Goal: Task Accomplishment & Management: Complete application form

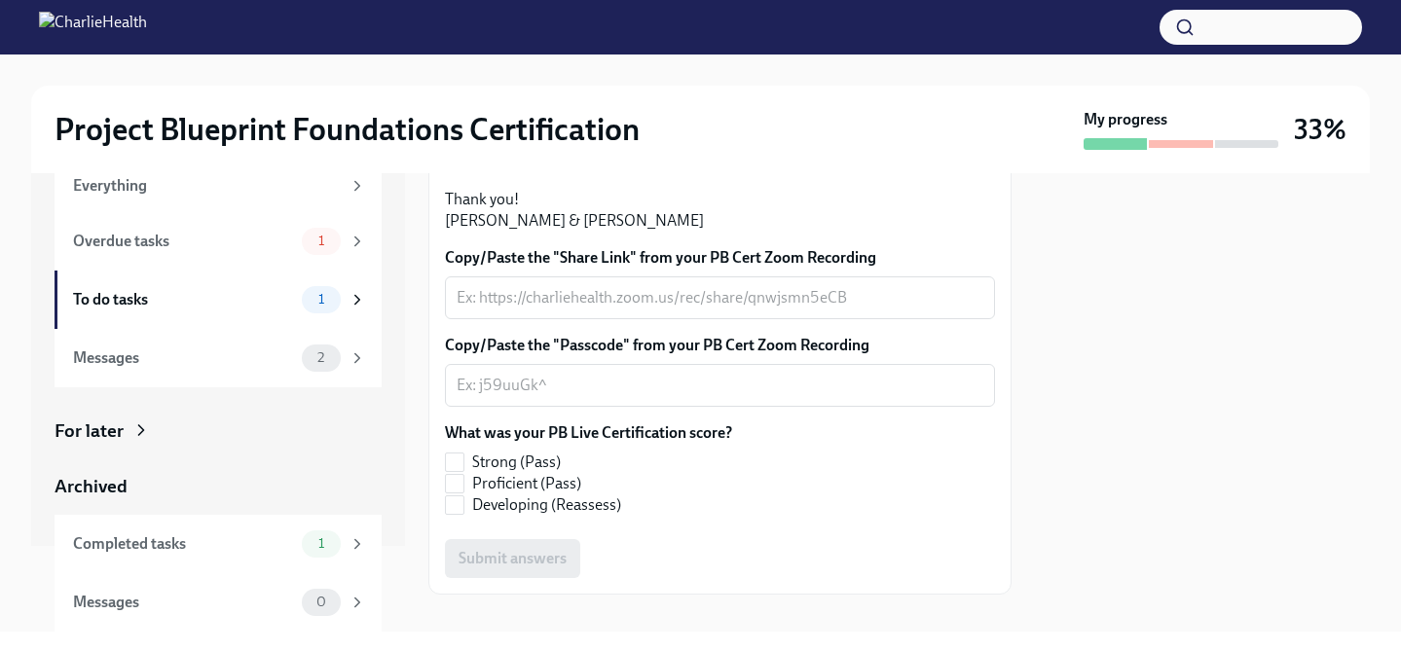
scroll to position [452, 0]
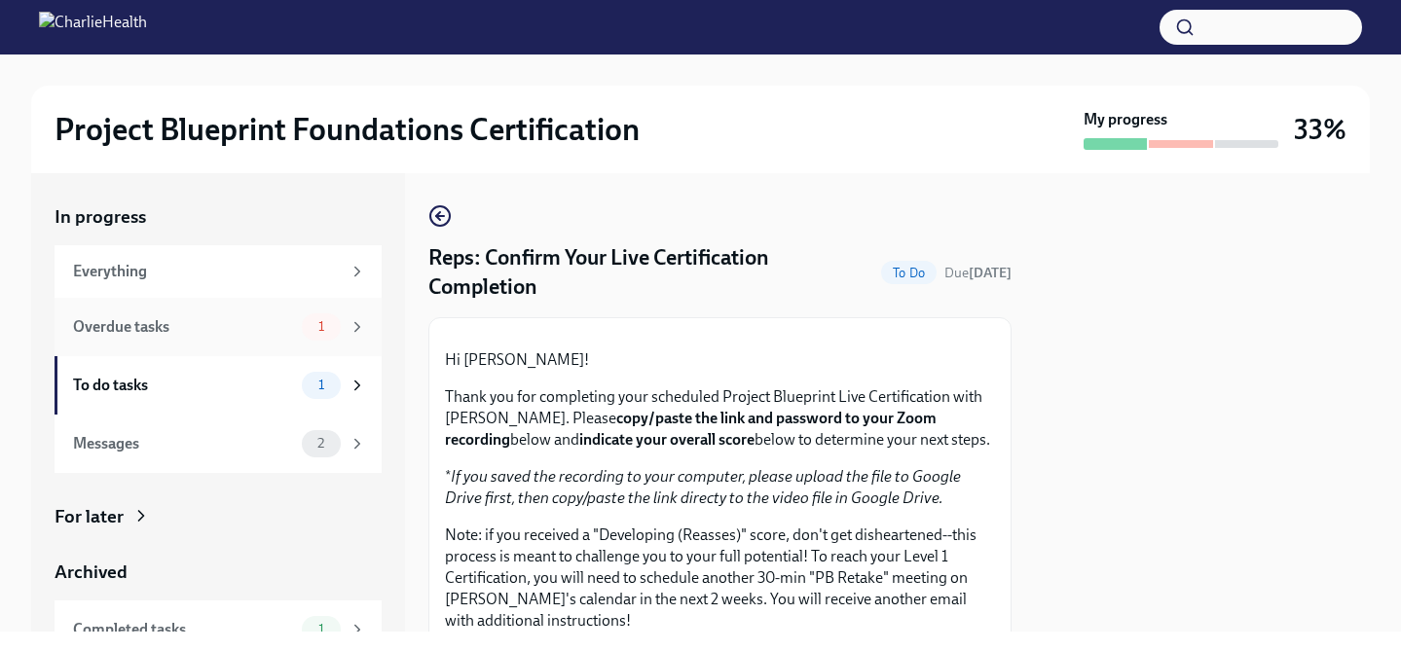
click at [297, 317] on div "Overdue tasks 1" at bounding box center [219, 327] width 293 height 27
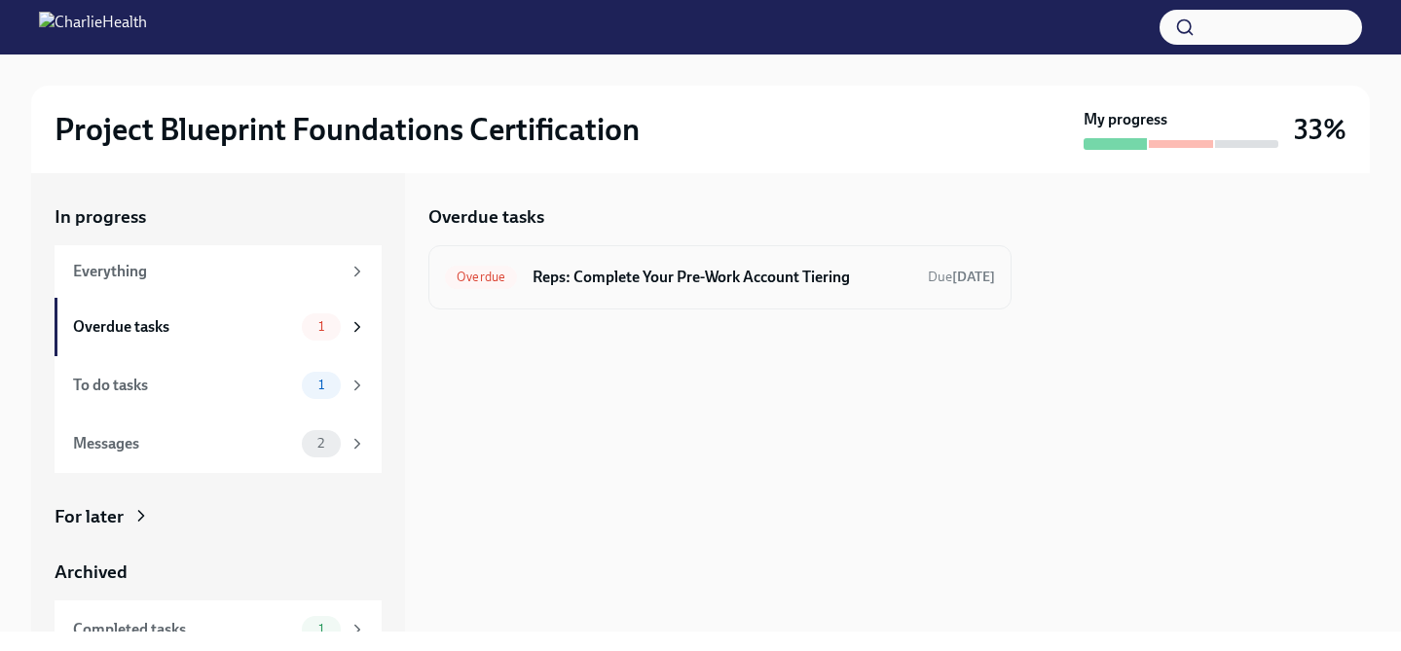
click at [667, 278] on h6 "Reps: Complete Your Pre-Work Account Tiering" at bounding box center [723, 277] width 380 height 21
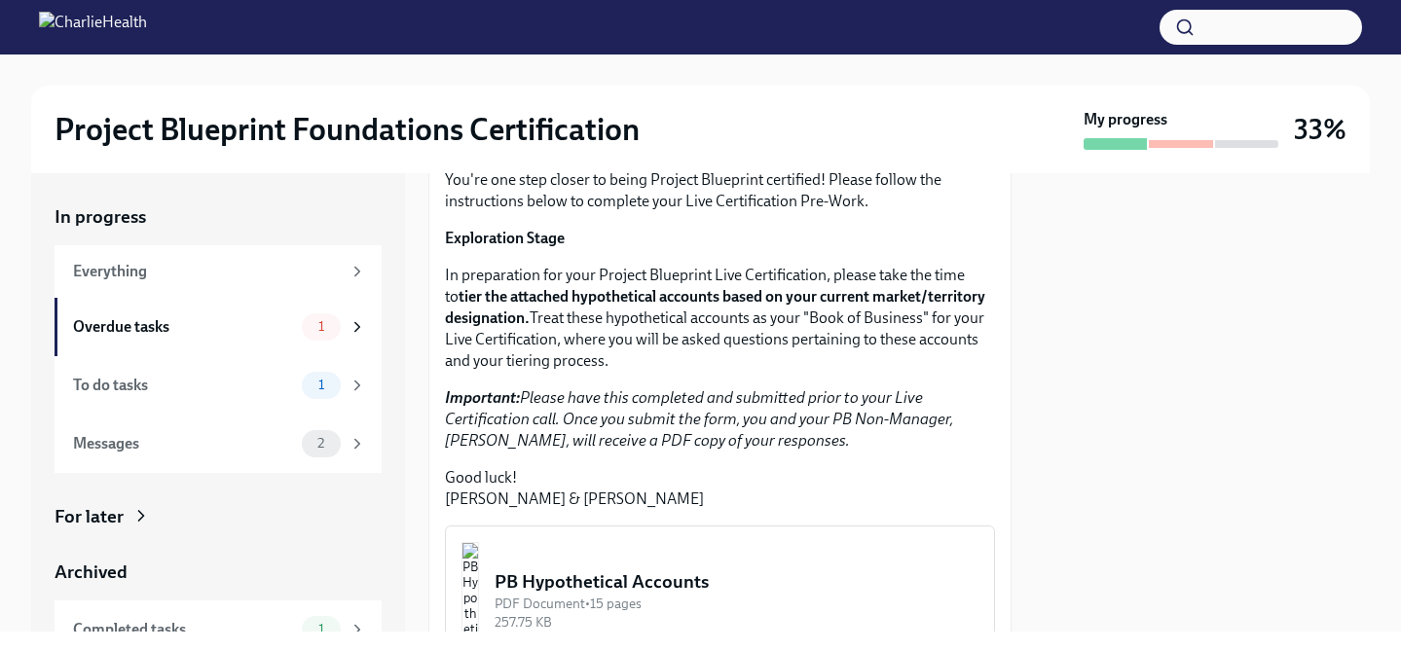
scroll to position [644, 0]
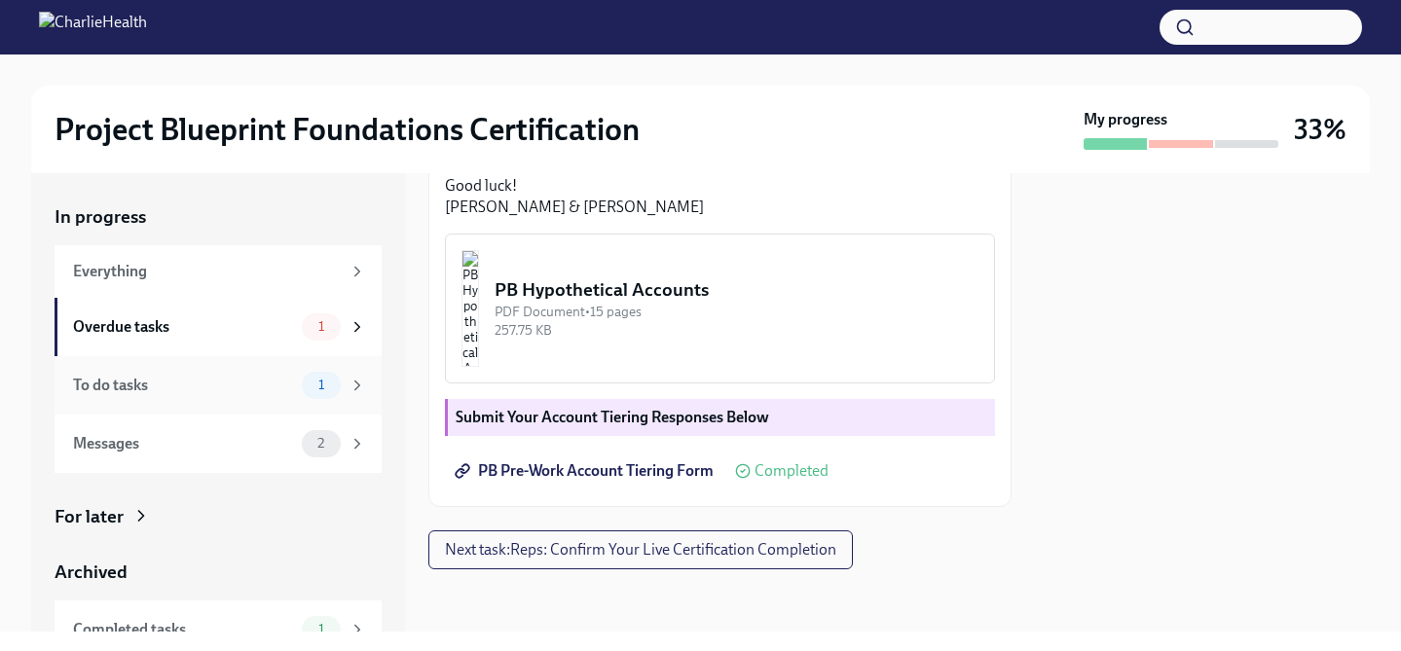
click at [238, 398] on div "To do tasks 1" at bounding box center [219, 385] width 293 height 27
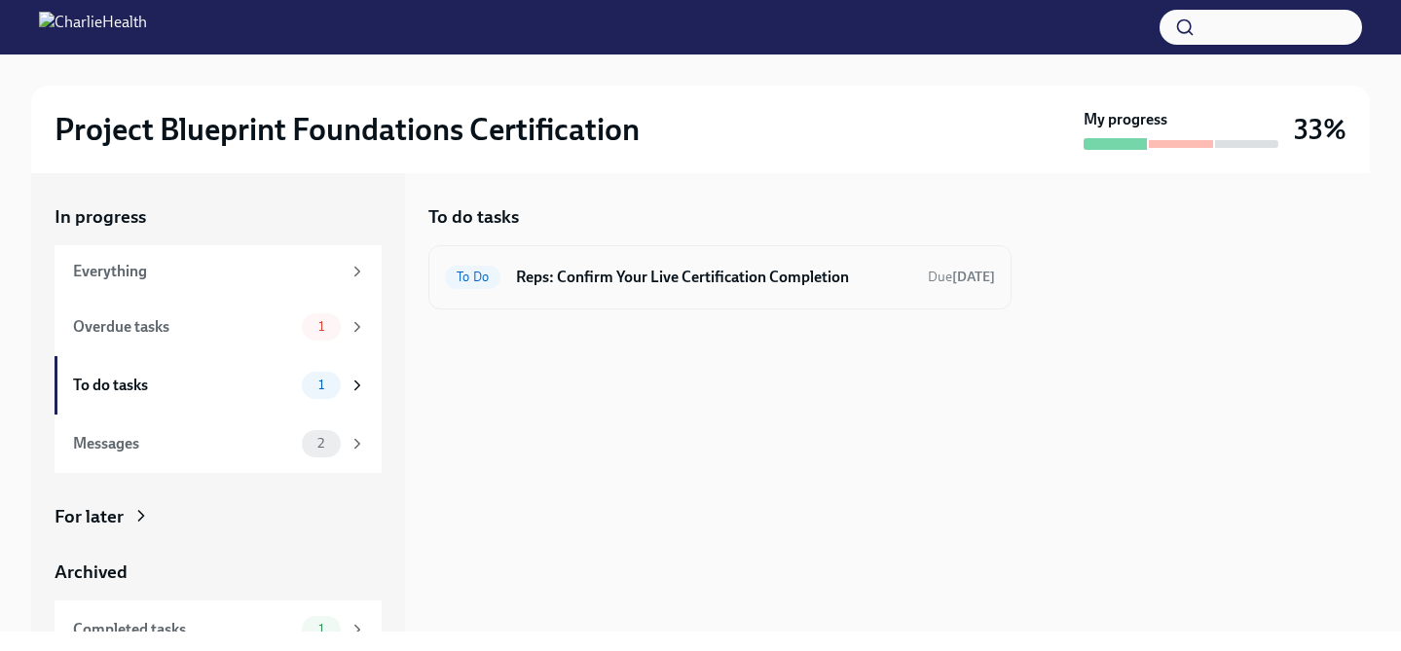
click at [687, 275] on h6 "Reps: Confirm Your Live Certification Completion" at bounding box center [714, 277] width 396 height 21
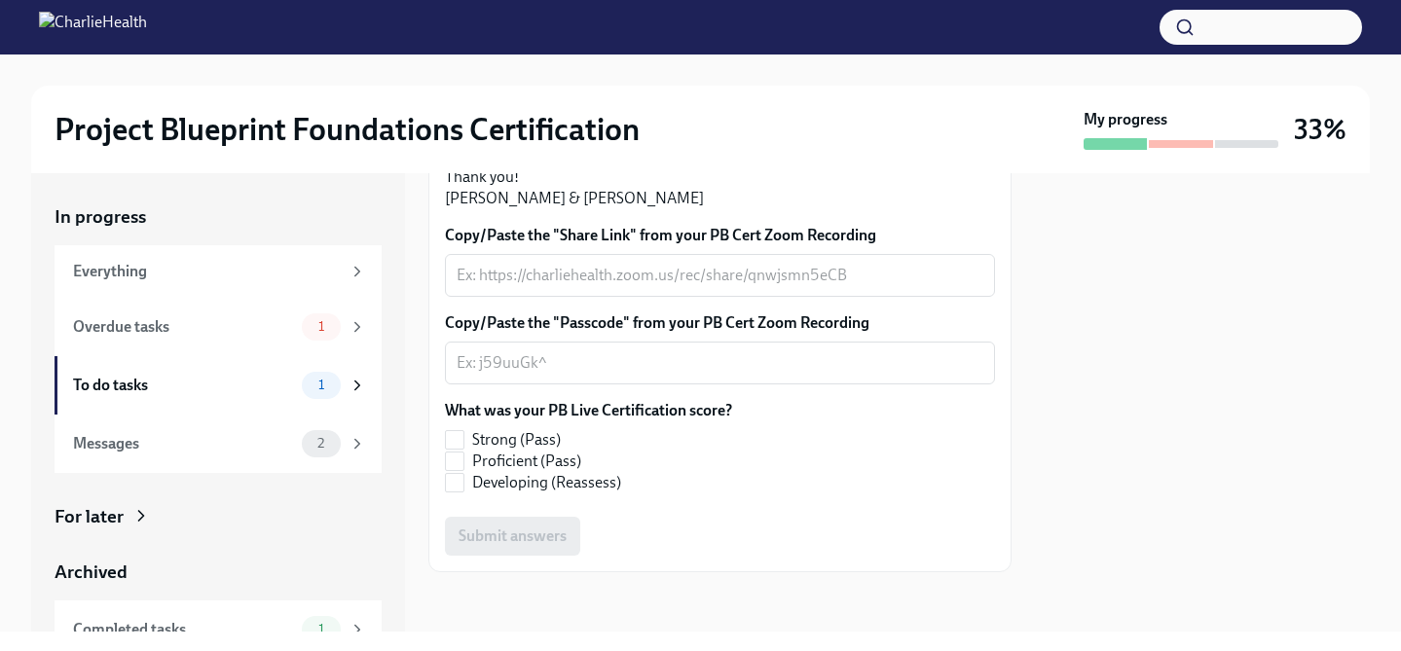
scroll to position [618, 0]
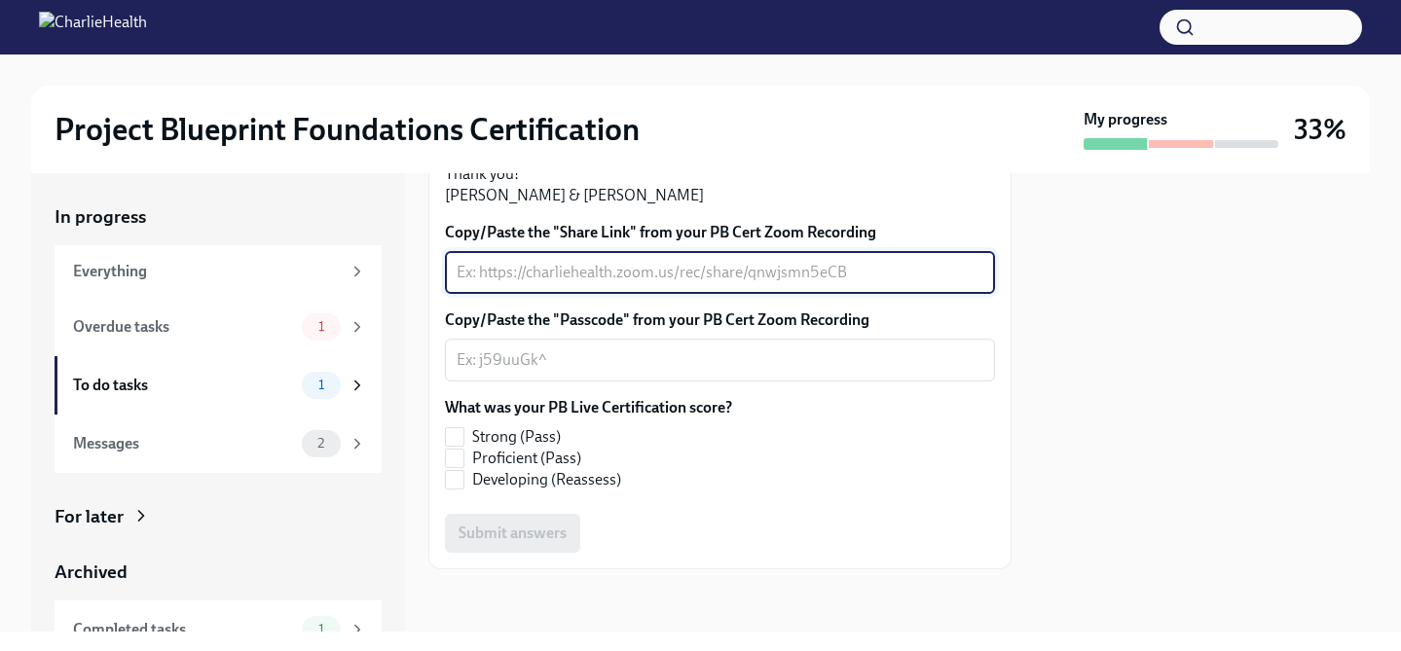
click at [877, 273] on textarea "Copy/Paste the "Share Link" from your PB Cert Zoom Recording" at bounding box center [720, 272] width 527 height 23
click at [743, 372] on div "x ​" at bounding box center [720, 360] width 550 height 43
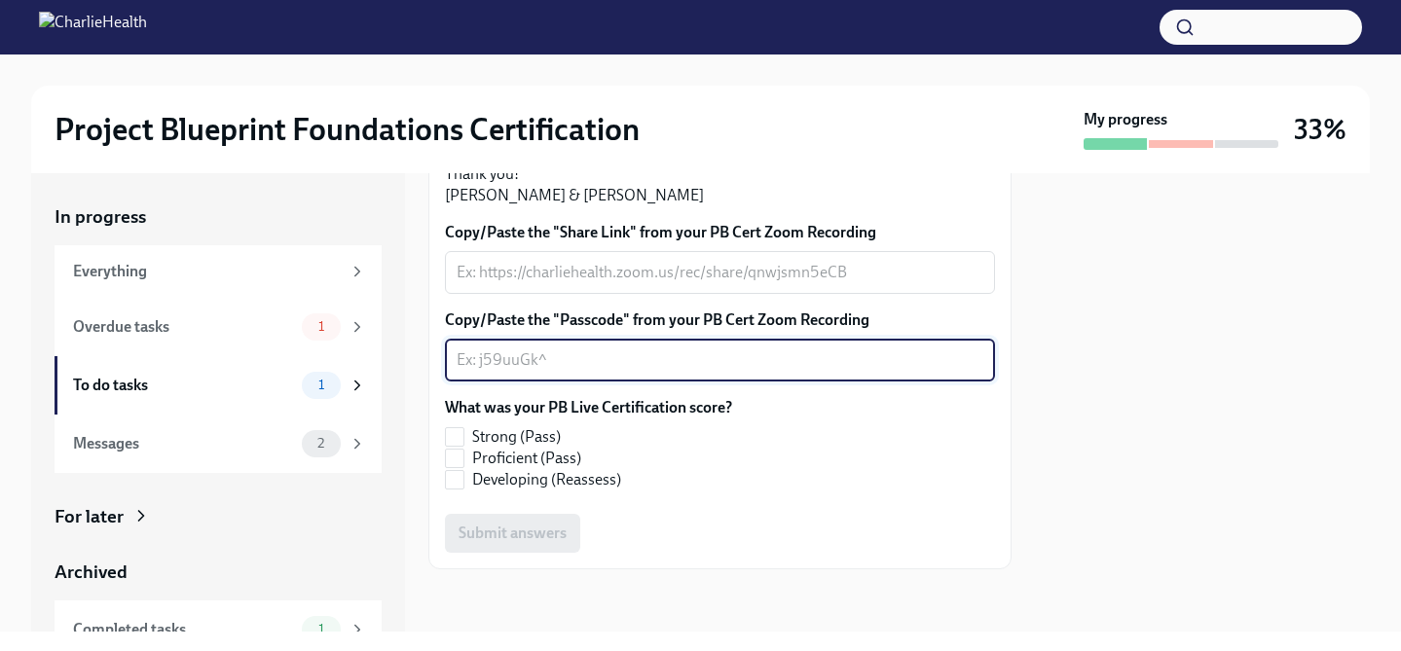
paste textarea "#SG66C#="
type textarea "#SG66C#="
click at [579, 266] on textarea "Copy/Paste the "Share Link" from your PB Cert Zoom Recording" at bounding box center [720, 272] width 527 height 23
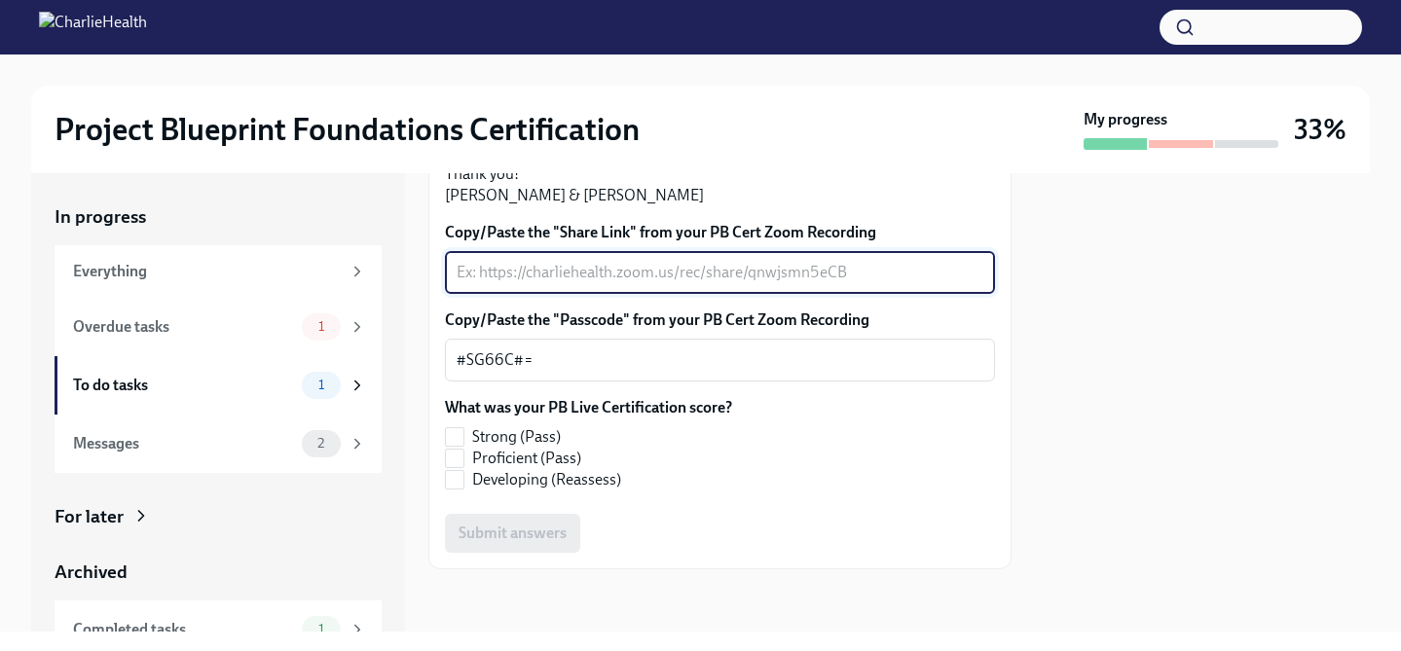
paste textarea "[URL][DOMAIN_NAME]"
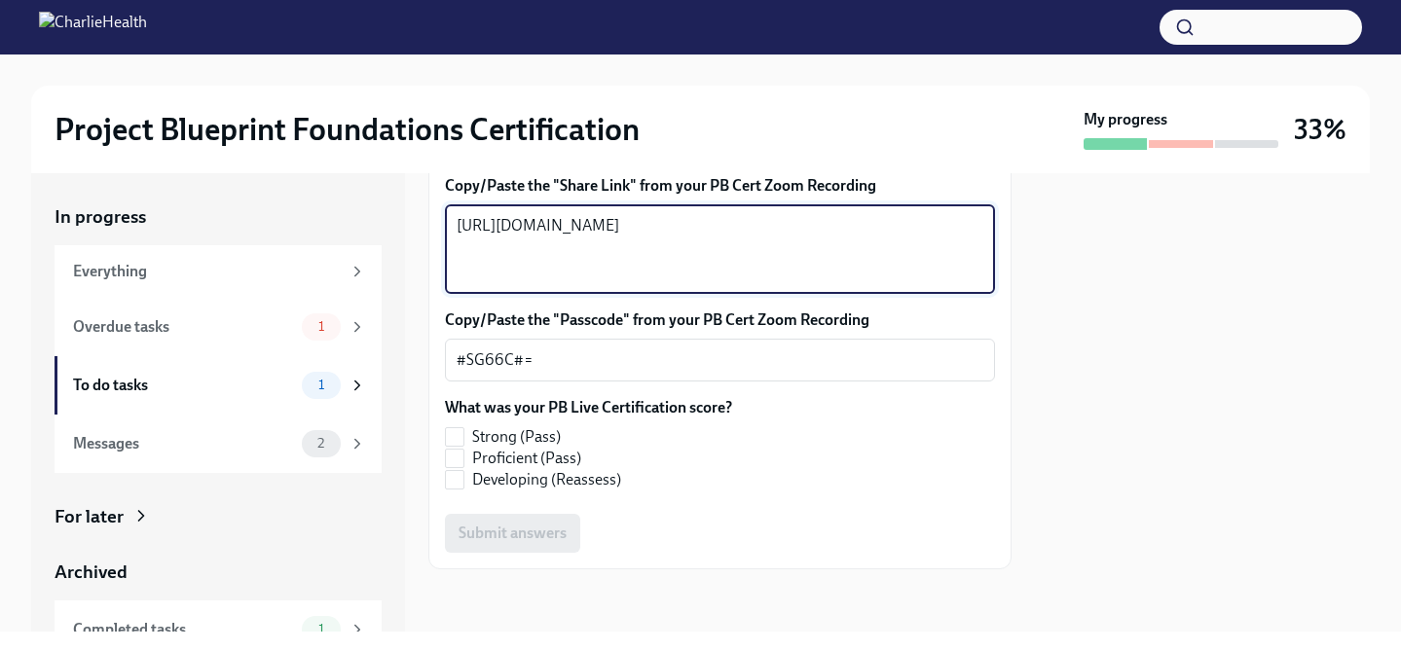
type textarea "[URL][DOMAIN_NAME]"
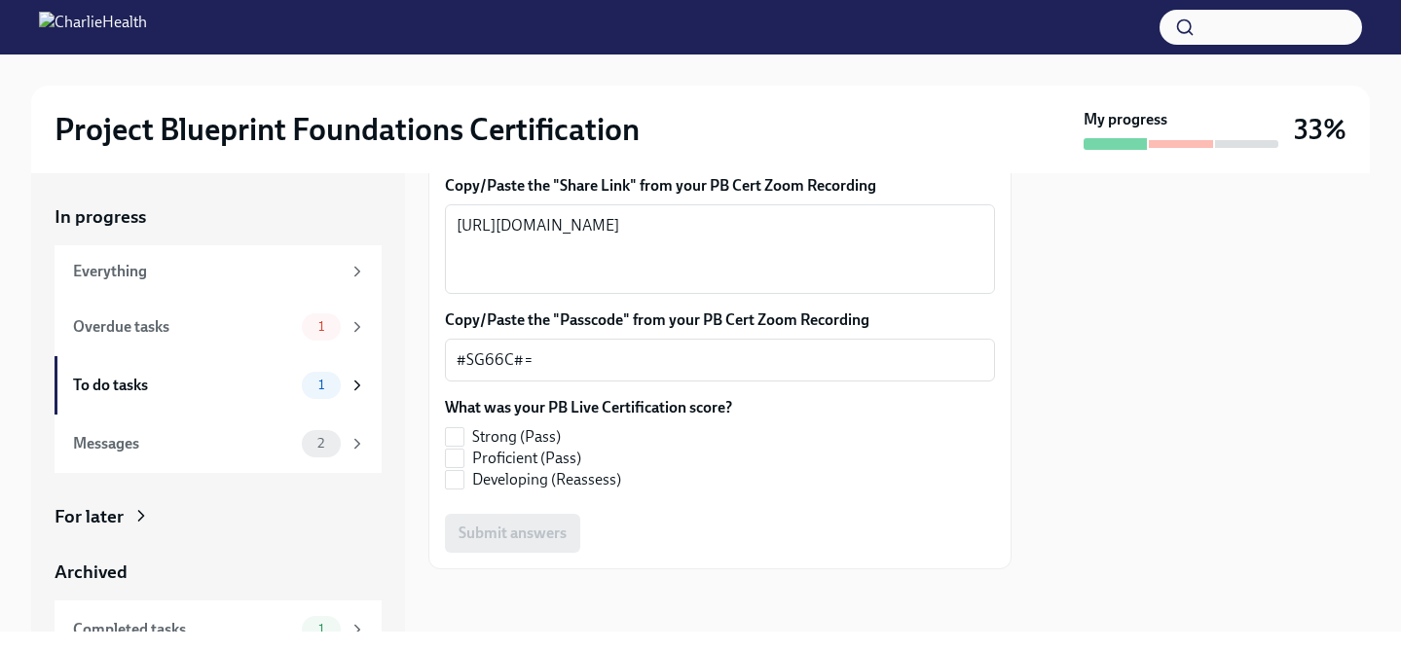
click at [992, 491] on div "What was your PB Live Certification score? Strong (Pass) Proficient (Pass) Deve…" at bounding box center [720, 443] width 550 height 93
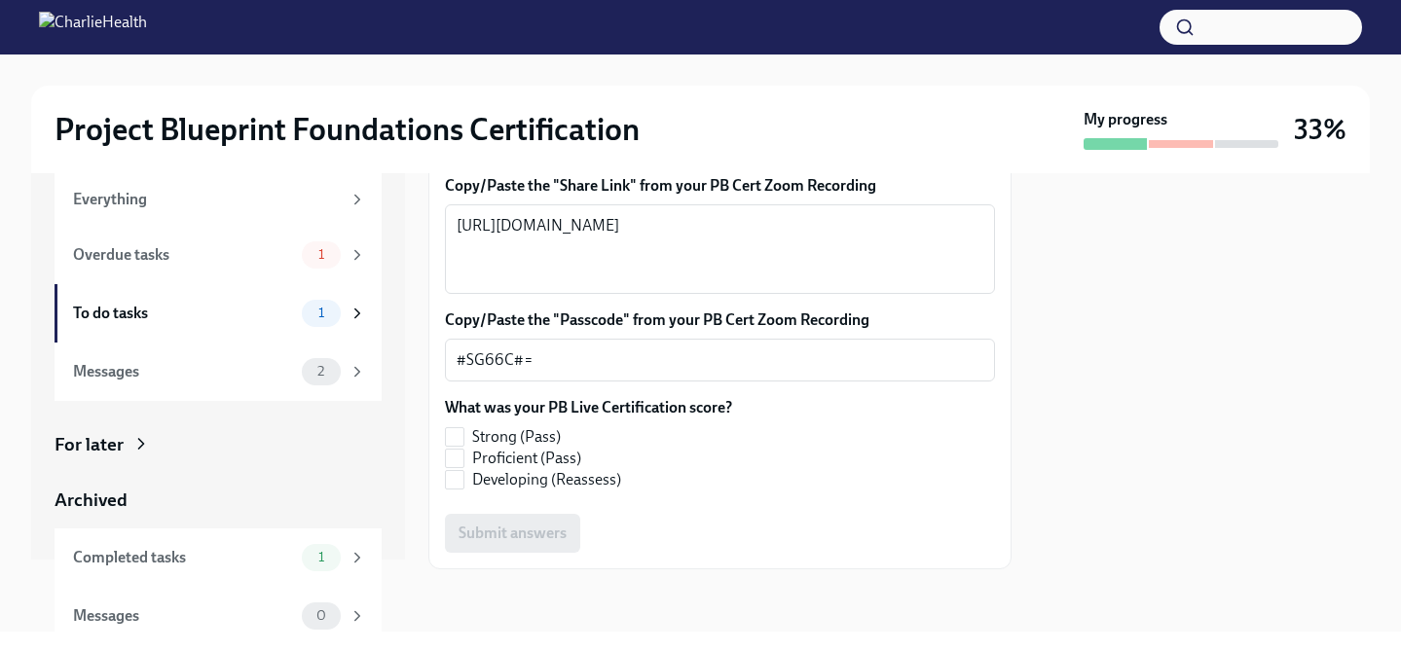
scroll to position [86, 0]
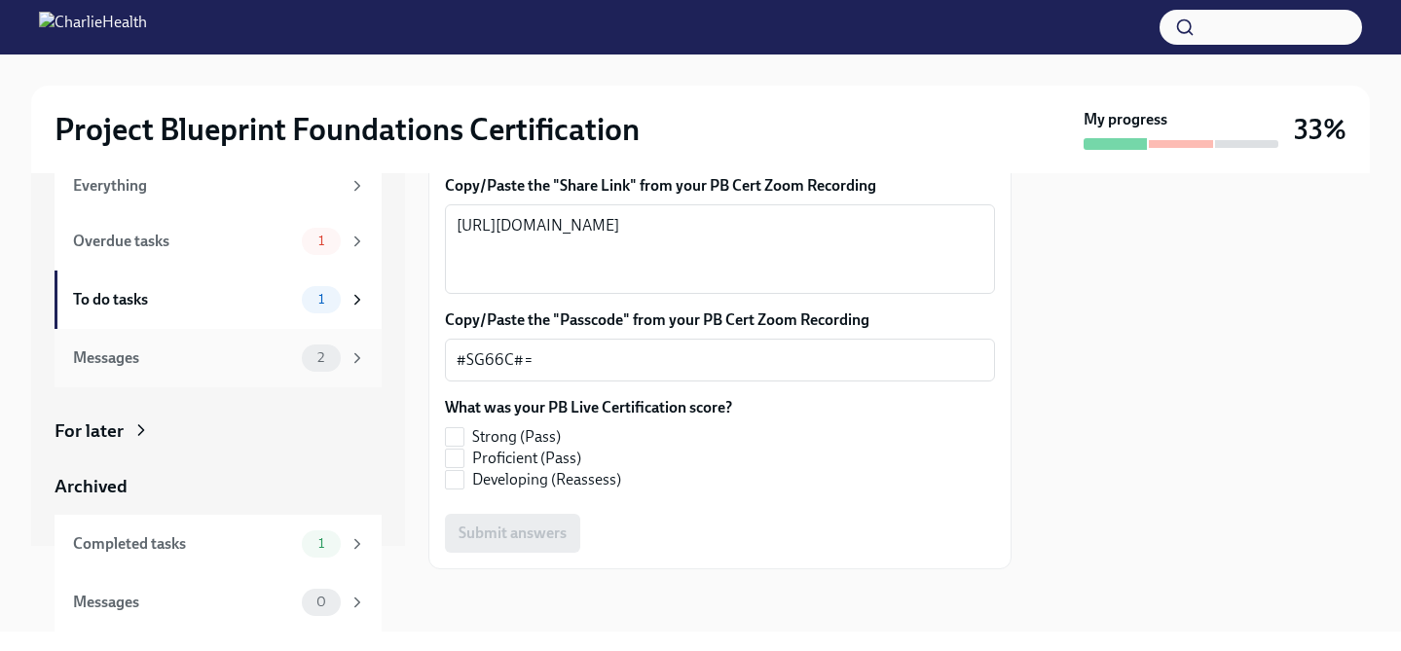
click at [232, 366] on div "Messages" at bounding box center [183, 358] width 221 height 21
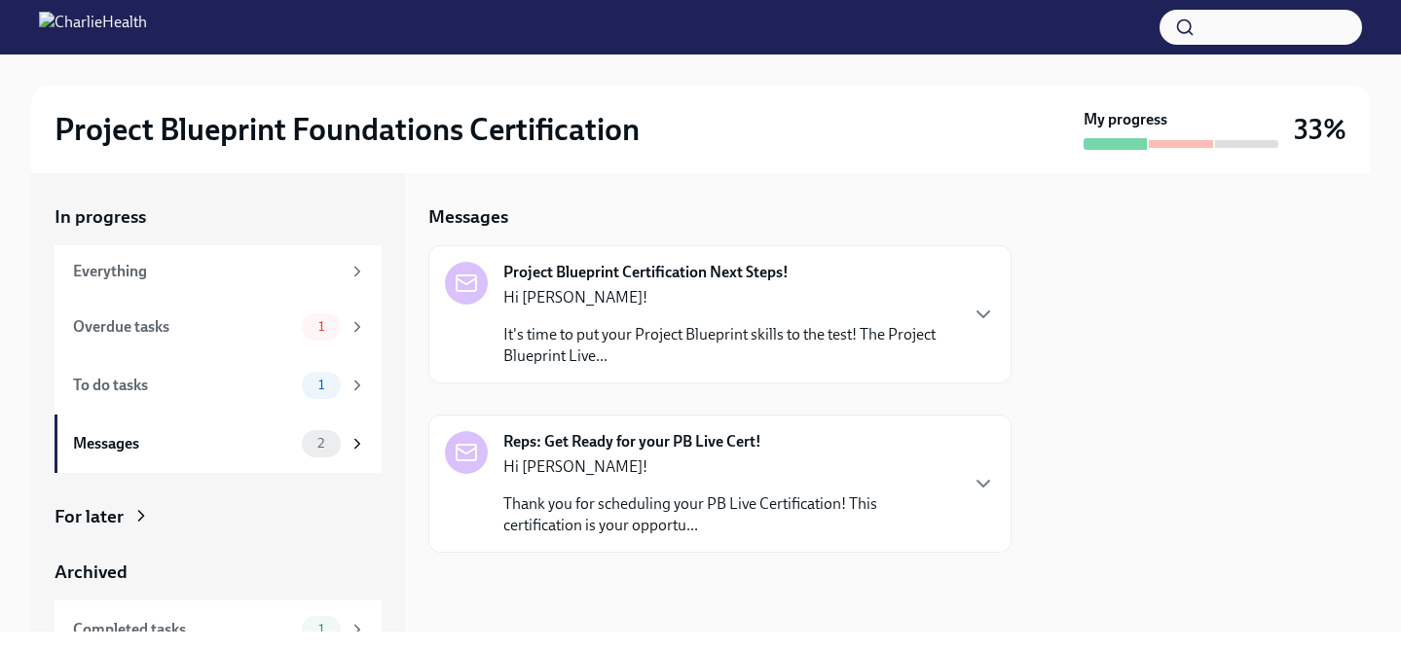
click at [717, 338] on p "It's time to put your Project Blueprint skills to the test! The Project Bluepri…" at bounding box center [729, 345] width 453 height 43
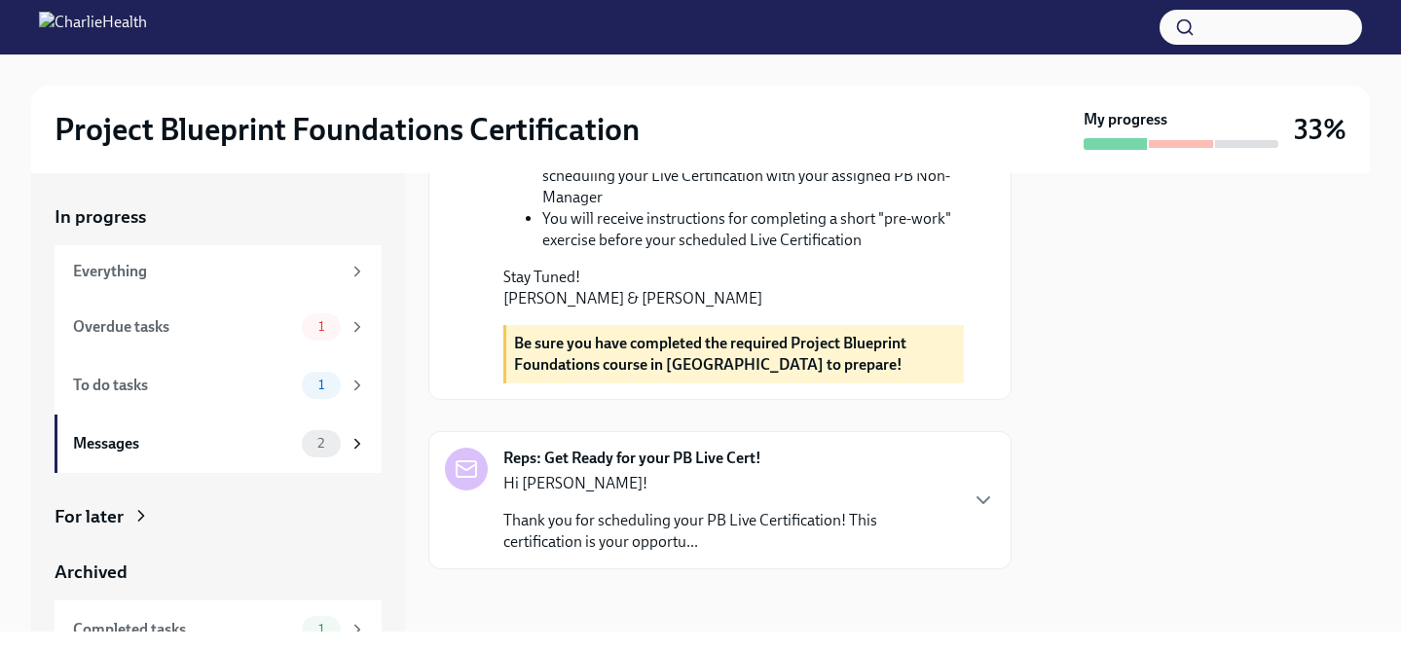
scroll to position [845, 0]
click at [884, 493] on p "Hi [PERSON_NAME]!" at bounding box center [729, 483] width 453 height 21
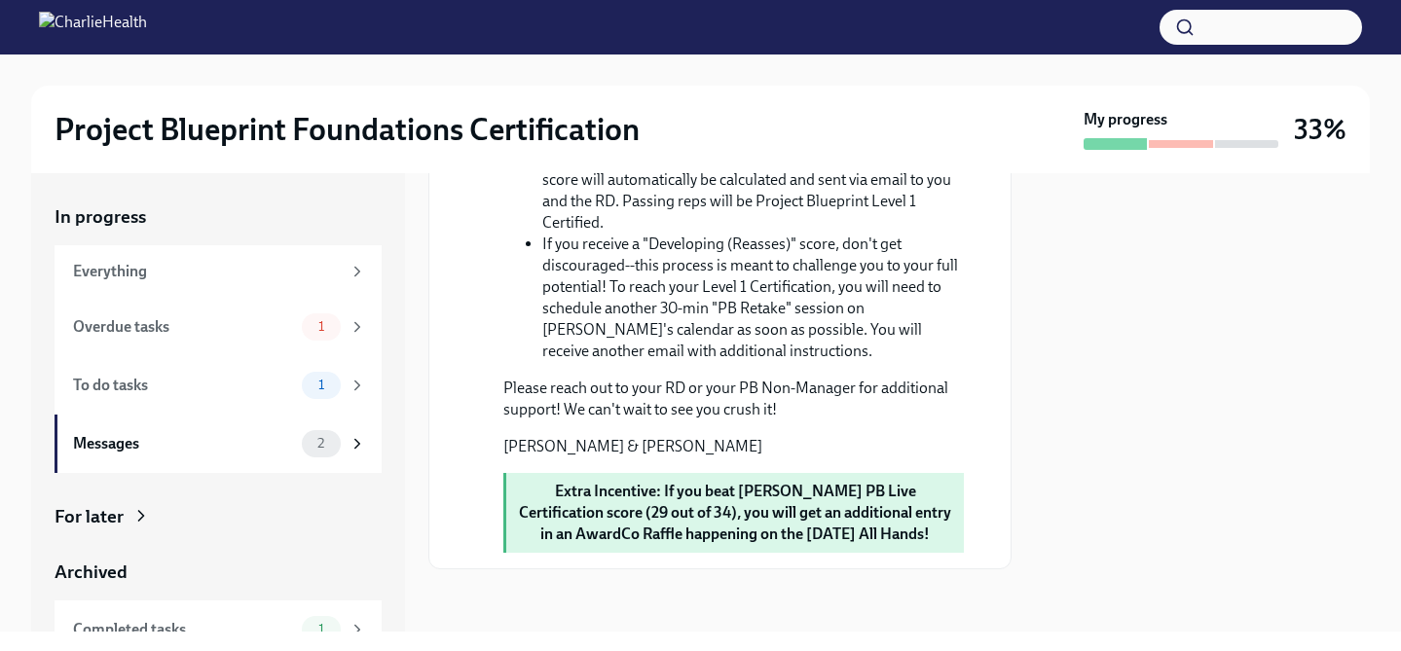
scroll to position [2143, 0]
click at [279, 435] on div "Messages" at bounding box center [183, 443] width 221 height 21
click at [352, 444] on icon at bounding box center [358, 444] width 18 height 18
click at [227, 391] on div "To do tasks" at bounding box center [183, 385] width 221 height 21
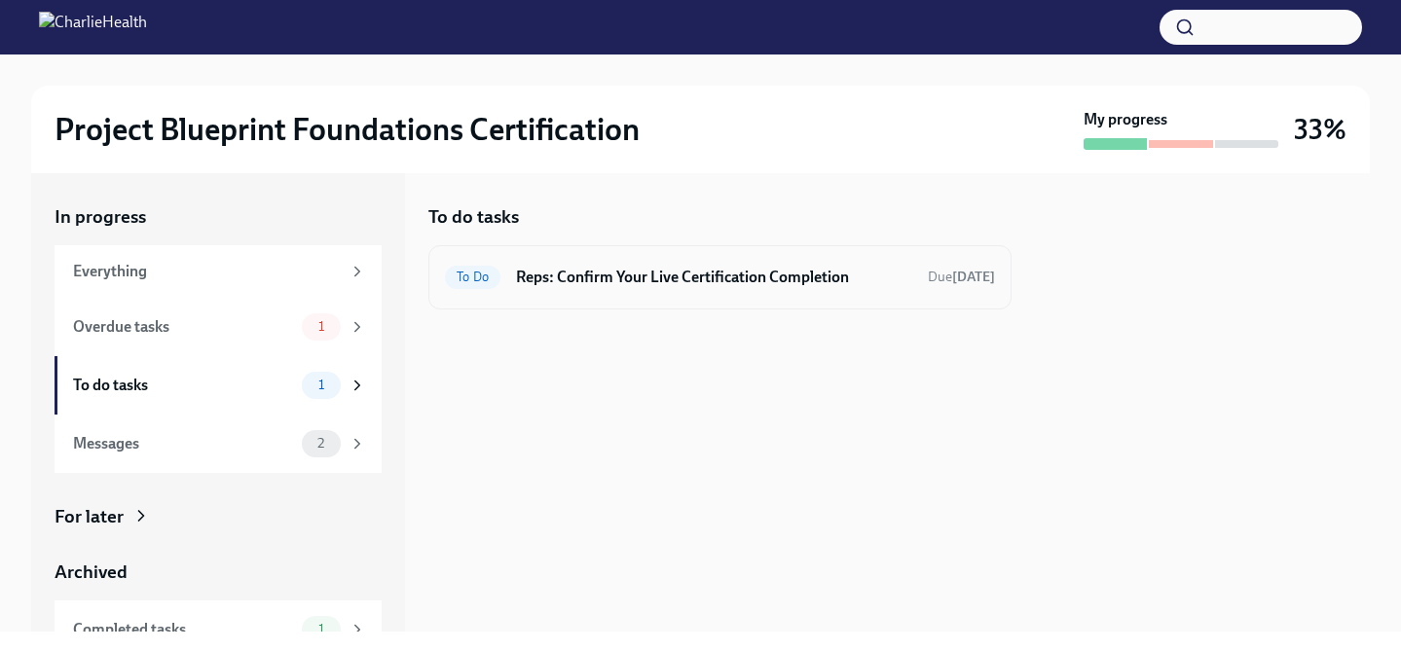
click at [735, 277] on h6 "Reps: Confirm Your Live Certification Completion" at bounding box center [714, 277] width 396 height 21
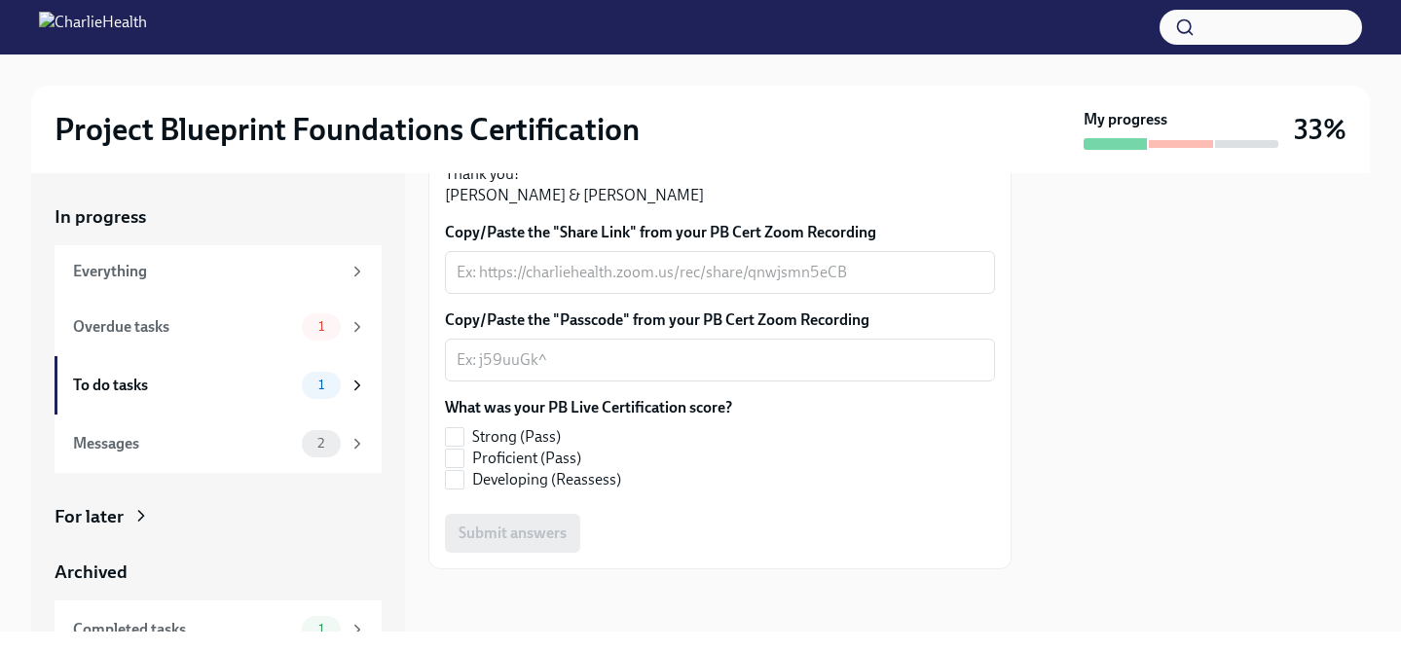
scroll to position [606, 0]
click at [194, 336] on div "Overdue tasks" at bounding box center [183, 326] width 221 height 21
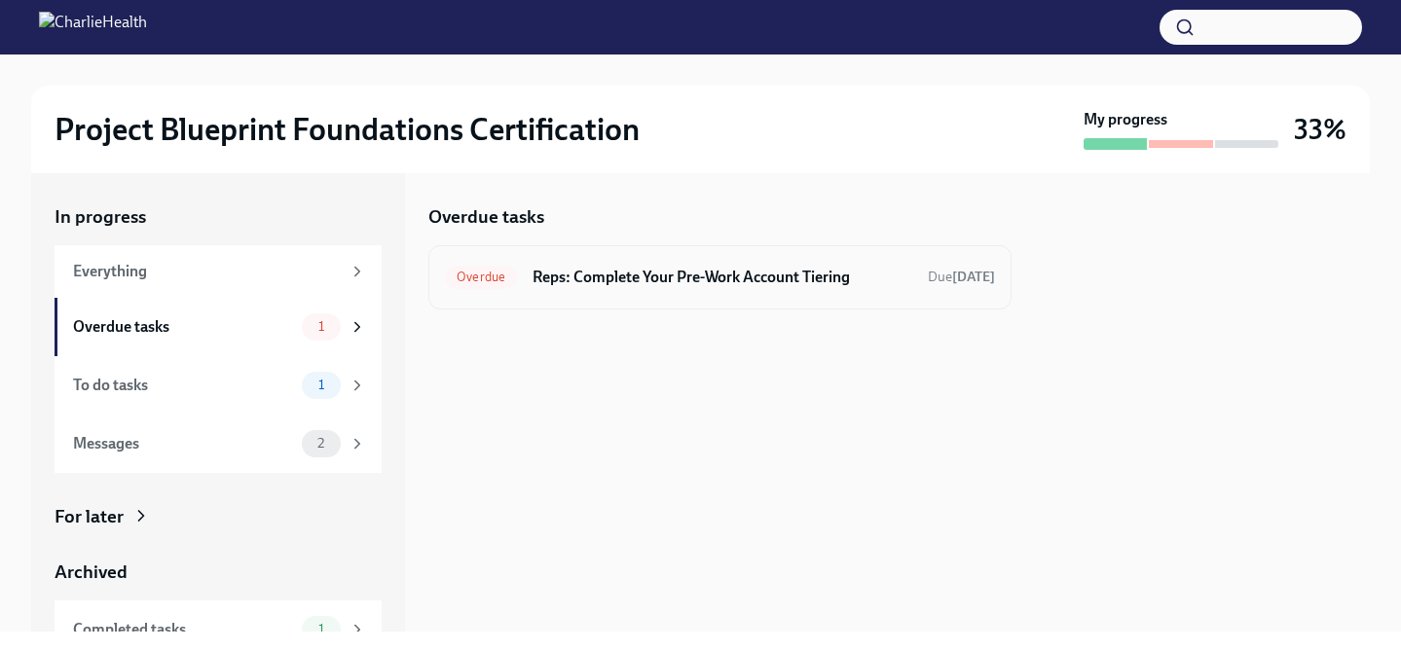
click at [729, 277] on h6 "Reps: Complete Your Pre-Work Account Tiering" at bounding box center [723, 277] width 380 height 21
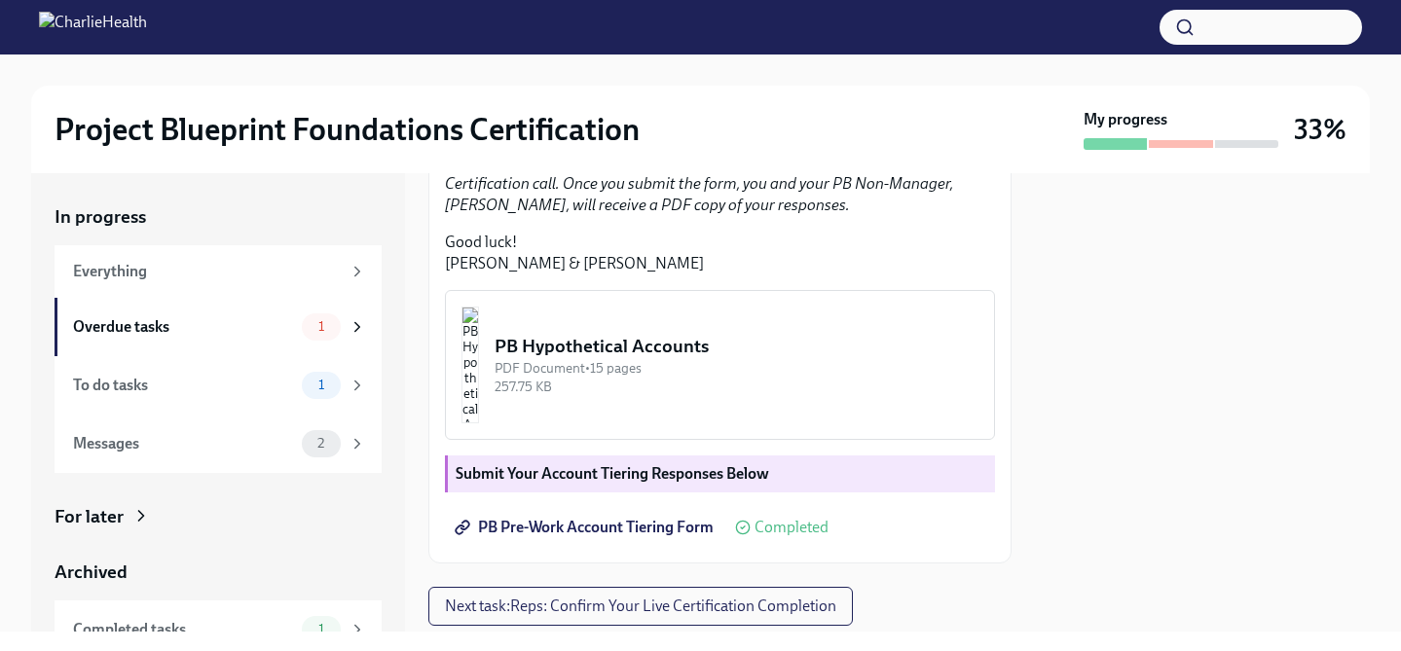
scroll to position [644, 0]
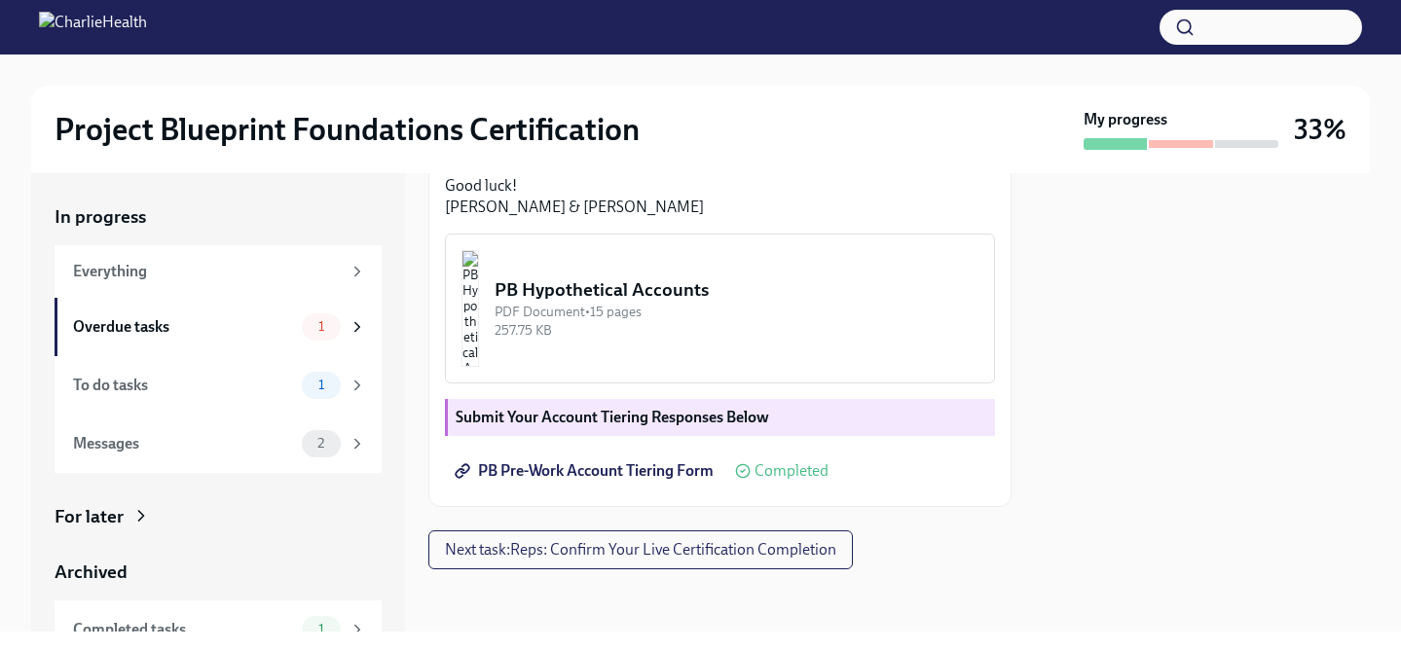
click at [766, 410] on strong "Submit Your Account Tiering Responses Below" at bounding box center [613, 417] width 314 height 19
click at [771, 481] on div "PB Pre-Work Account Tiering Form Completed" at bounding box center [637, 471] width 384 height 39
click at [744, 549] on span "Next task : Reps: Confirm Your Live Certification Completion" at bounding box center [640, 549] width 391 height 19
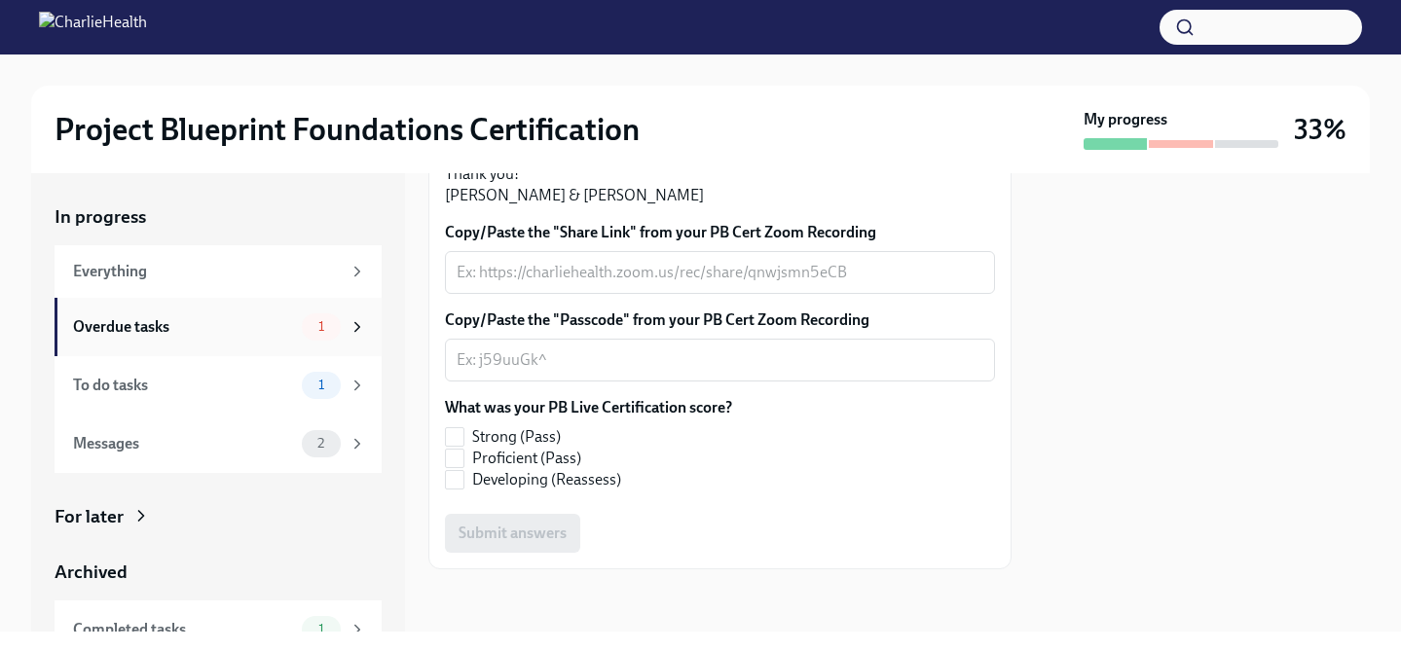
click at [221, 330] on div "Overdue tasks" at bounding box center [183, 326] width 221 height 21
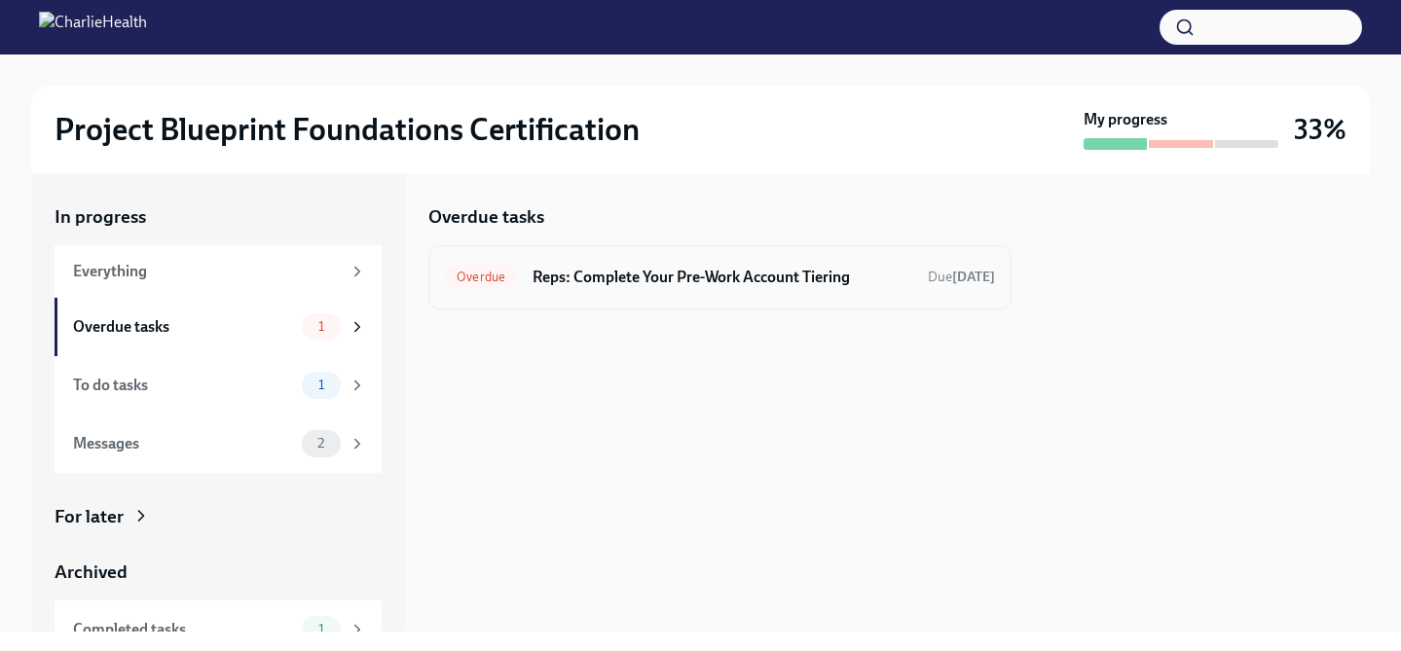
click at [654, 279] on h6 "Reps: Complete Your Pre-Work Account Tiering" at bounding box center [723, 277] width 380 height 21
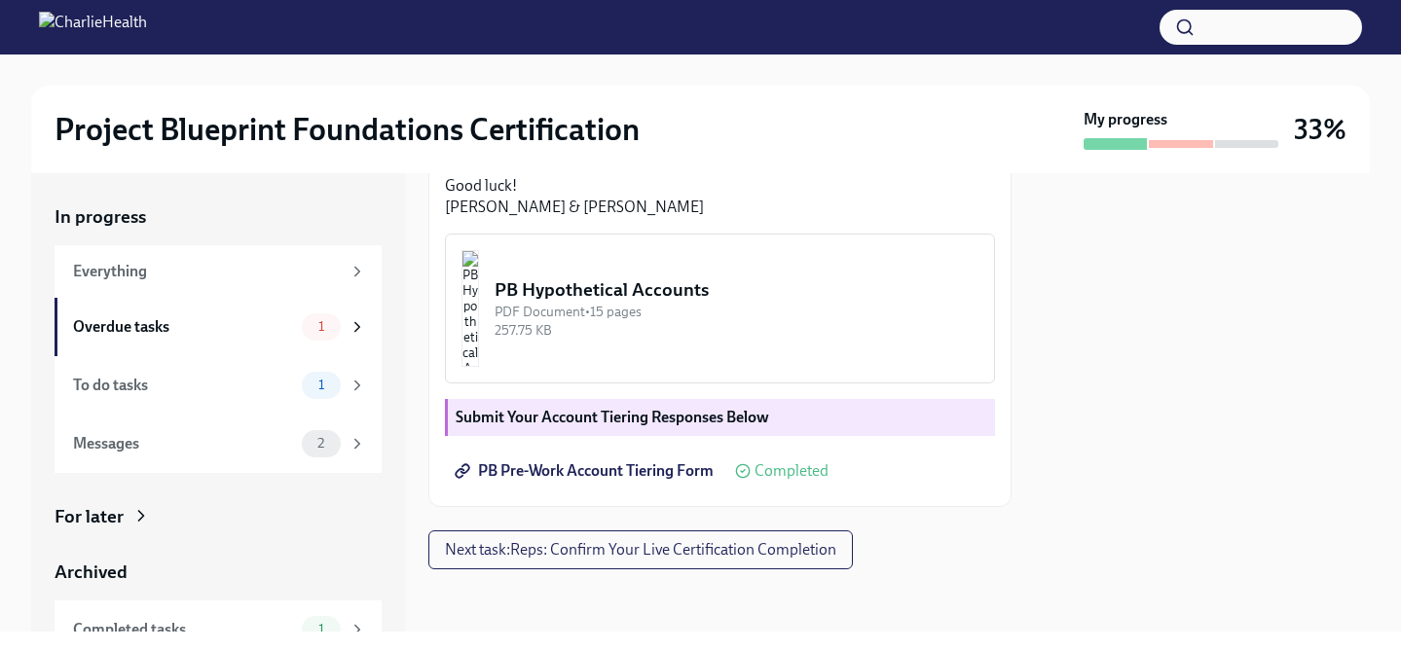
scroll to position [579, 0]
click at [479, 362] on img "button" at bounding box center [471, 308] width 18 height 117
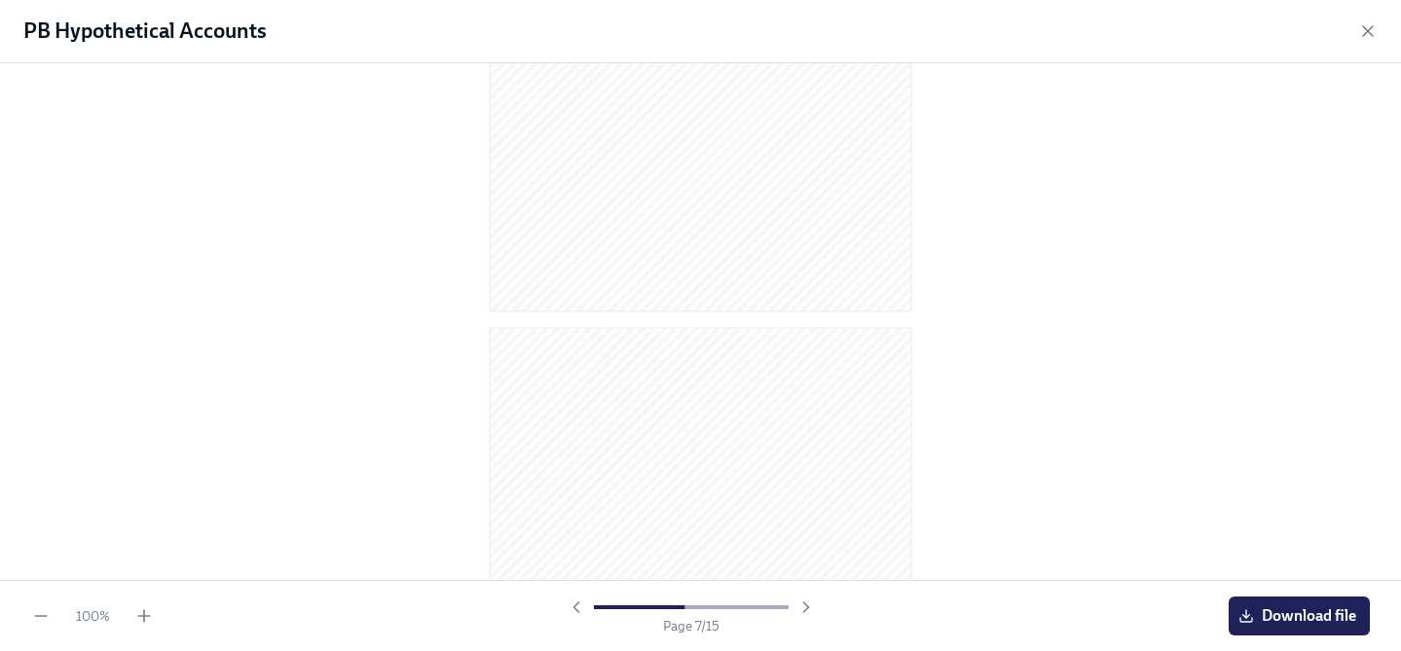
scroll to position [1684, 0]
click at [1361, 34] on icon "button" at bounding box center [1367, 30] width 19 height 19
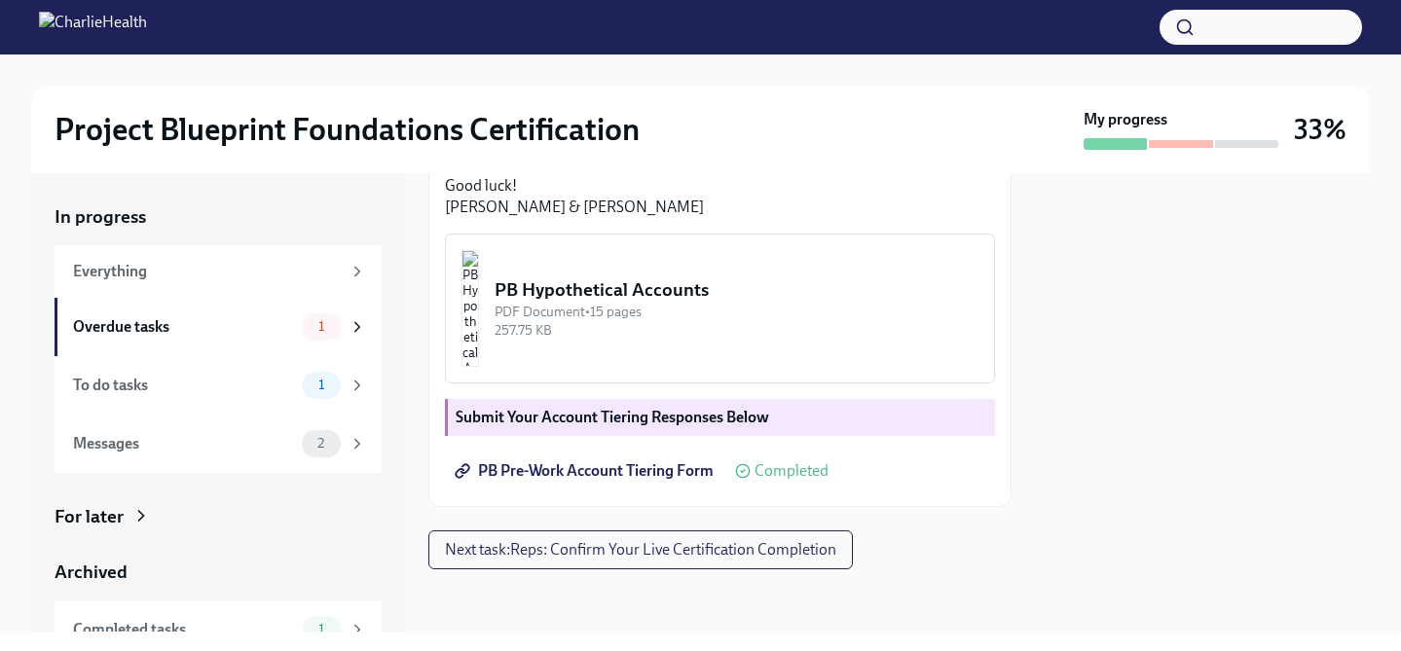
scroll to position [644, 0]
click at [172, 446] on div "Messages" at bounding box center [183, 443] width 221 height 21
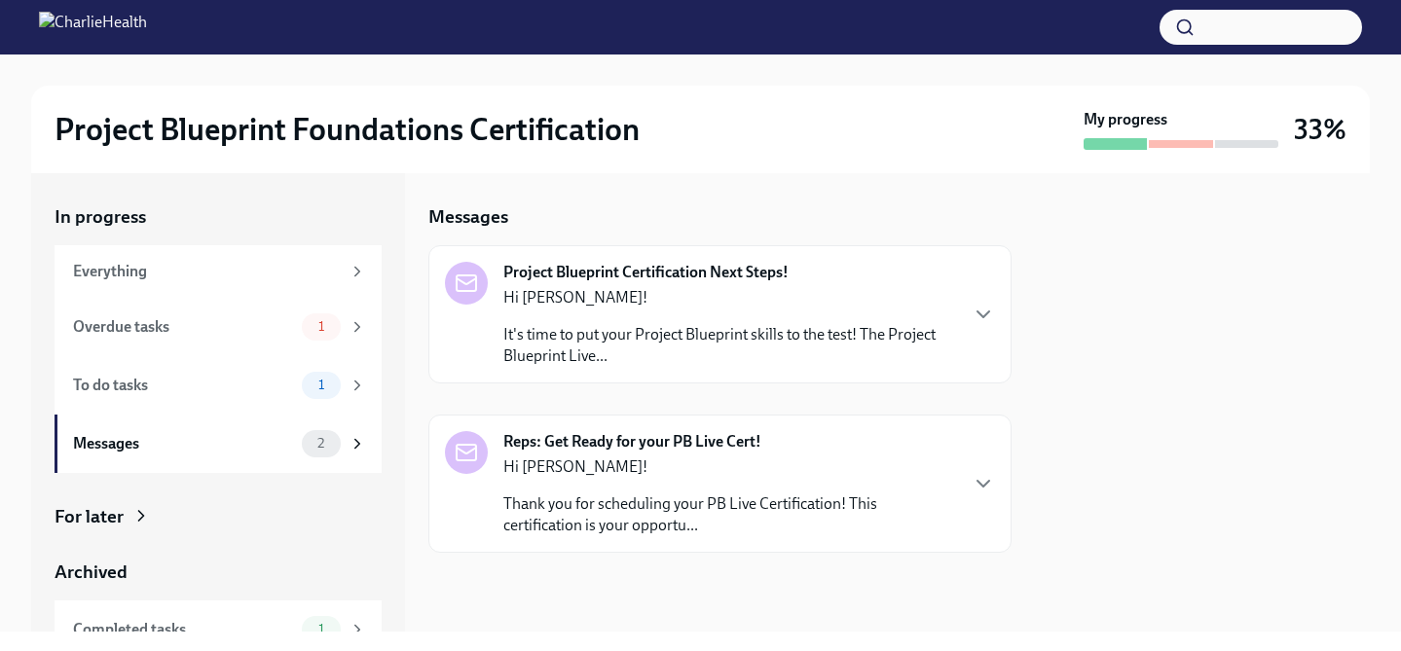
click at [735, 303] on p "Hi [PERSON_NAME]!" at bounding box center [729, 297] width 453 height 21
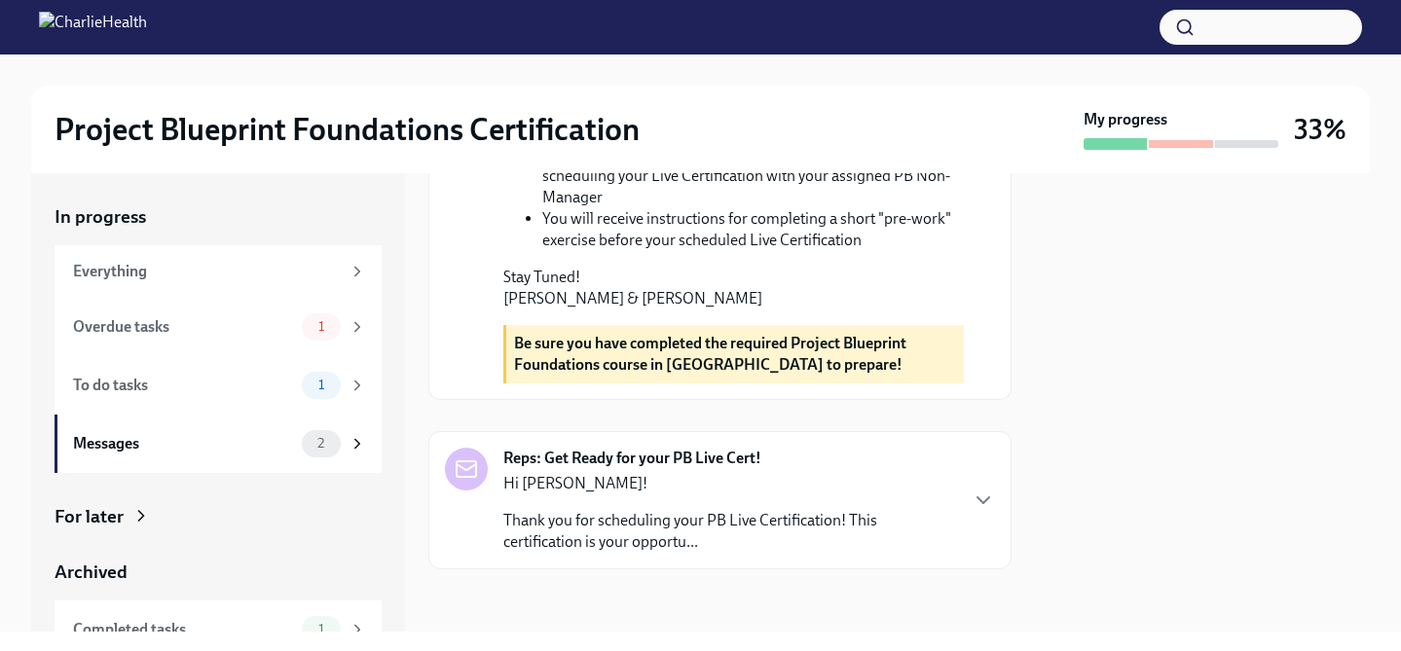
scroll to position [845, 0]
click at [719, 521] on p "Thank you for scheduling your PB Live Certification! This certification is your…" at bounding box center [729, 531] width 453 height 43
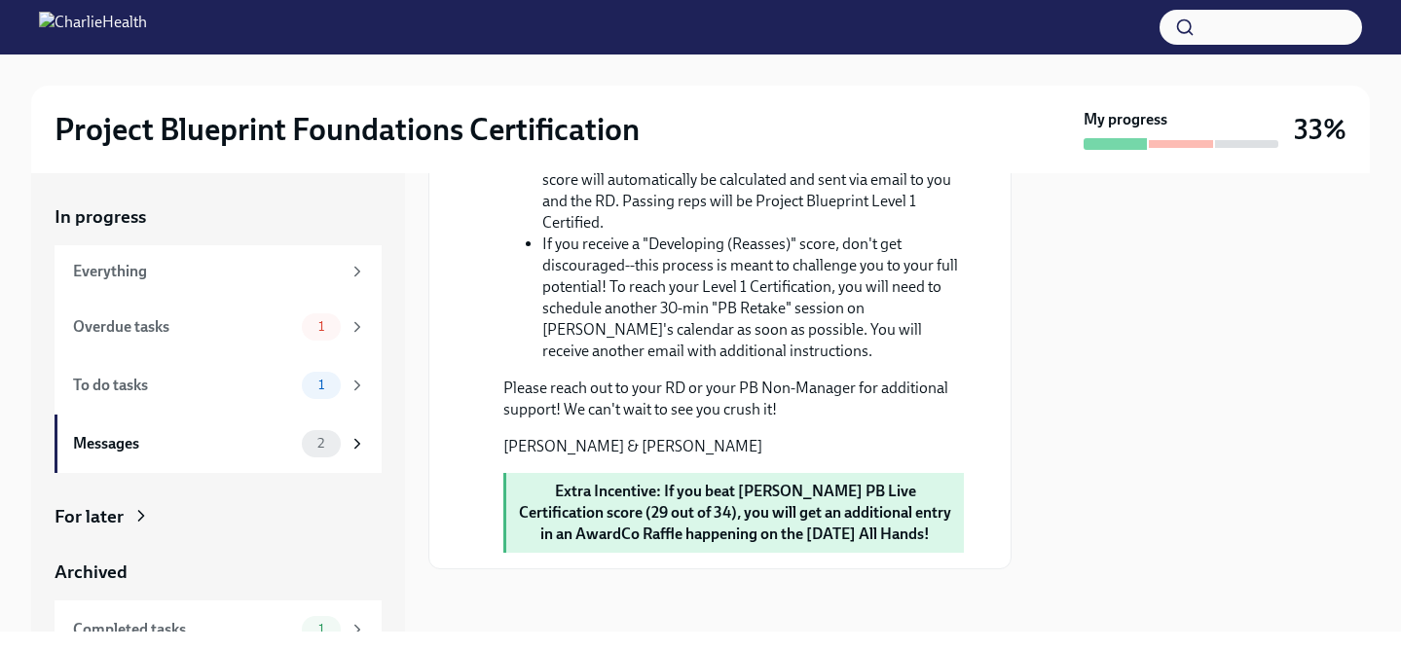
scroll to position [86, 0]
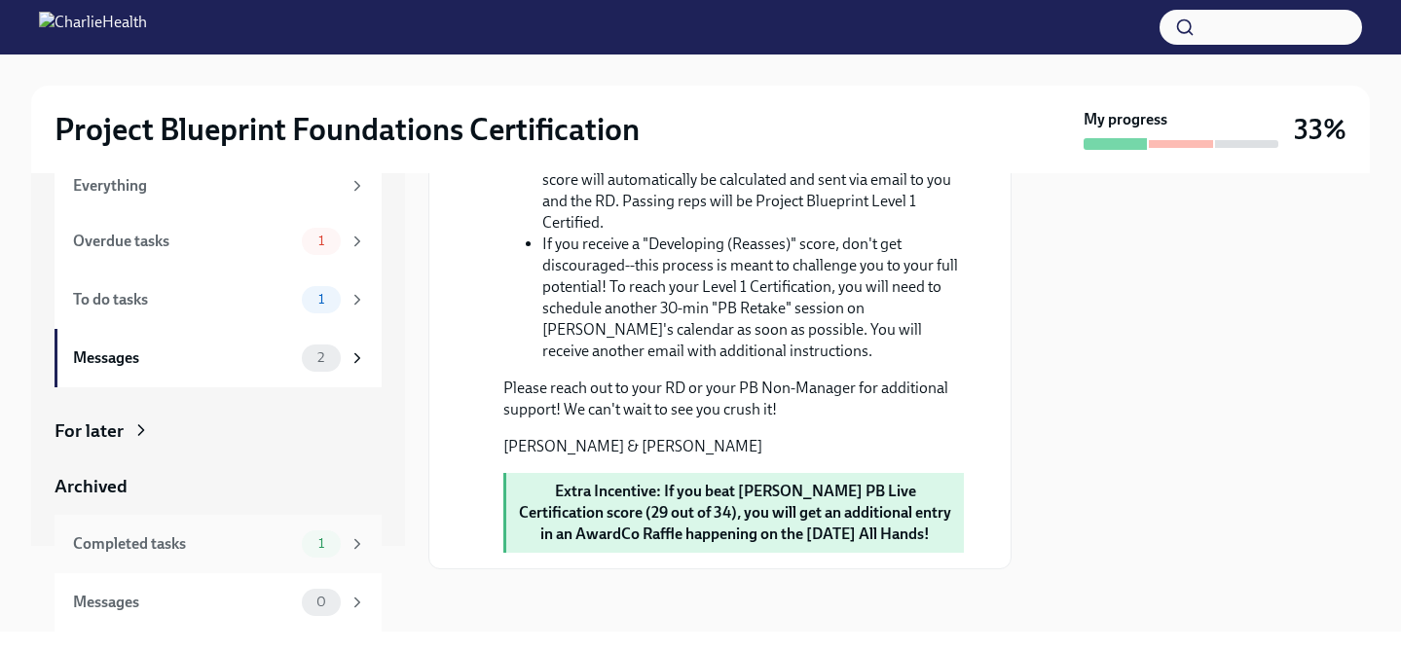
click at [188, 538] on div "Completed tasks" at bounding box center [183, 544] width 221 height 21
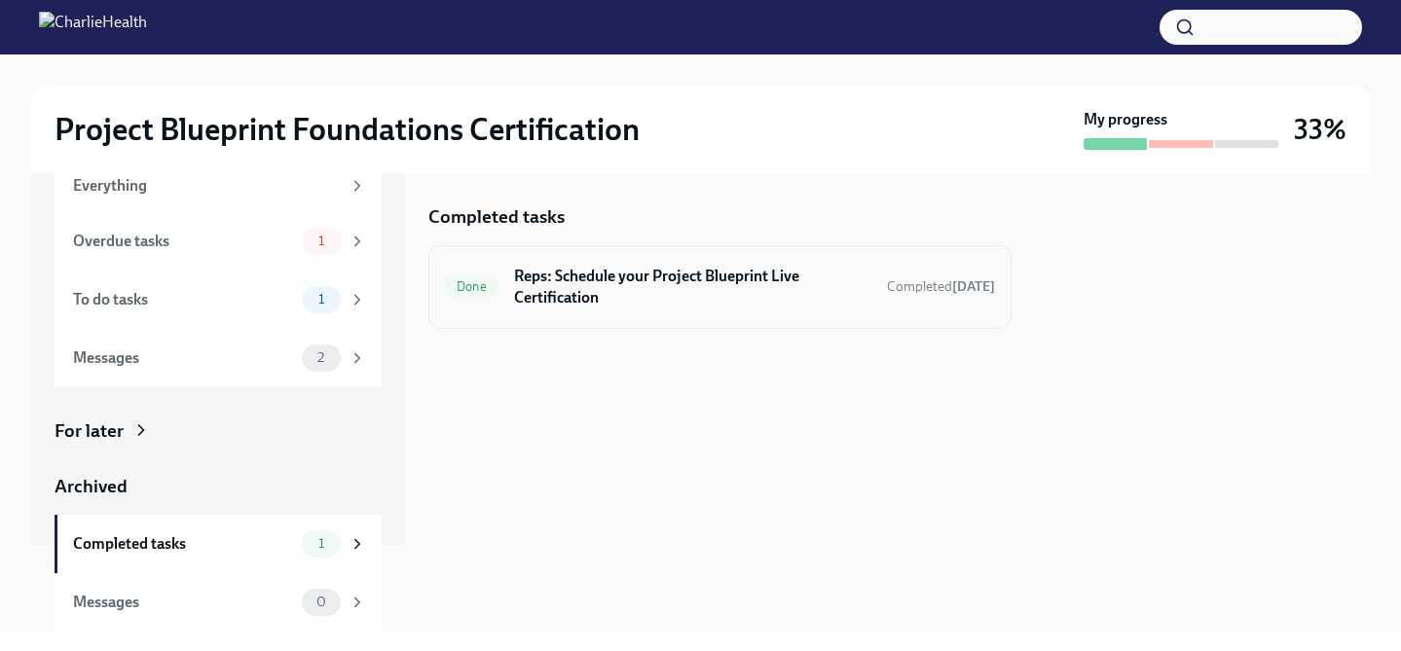
click at [675, 283] on h6 "Reps: Schedule your Project Blueprint Live Certification" at bounding box center [692, 287] width 357 height 43
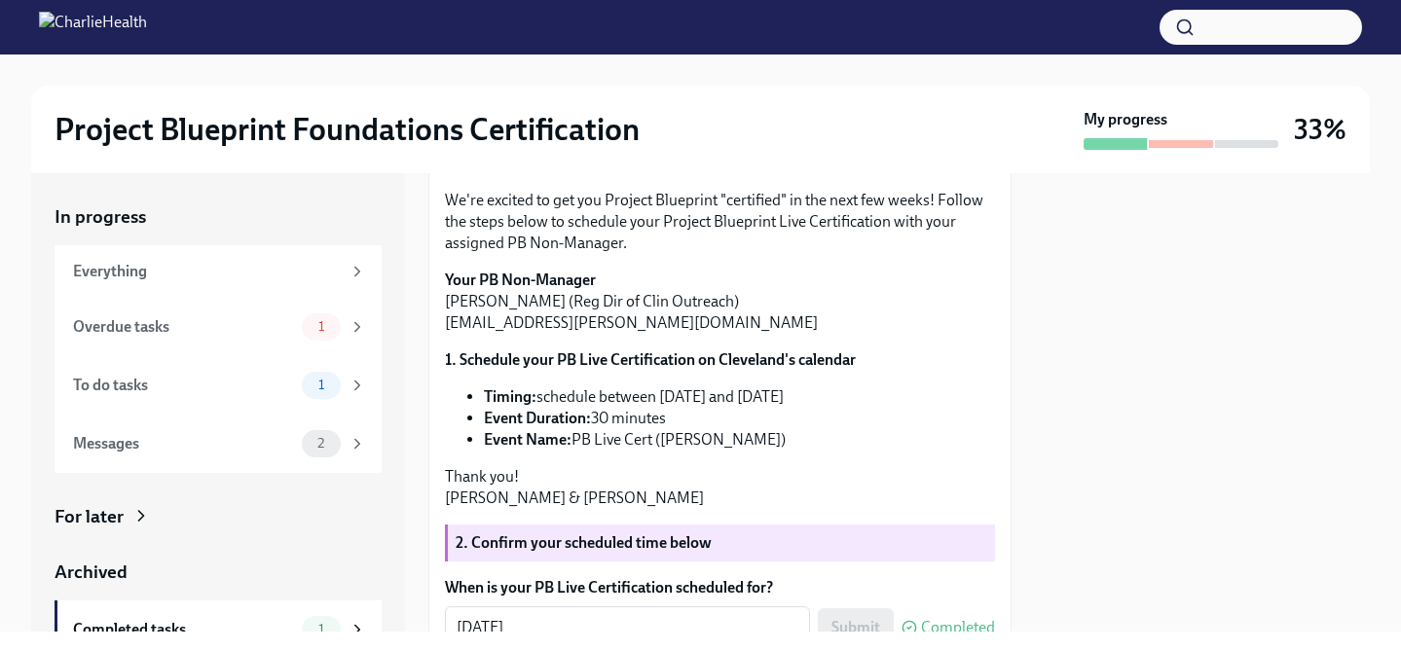
scroll to position [135, 0]
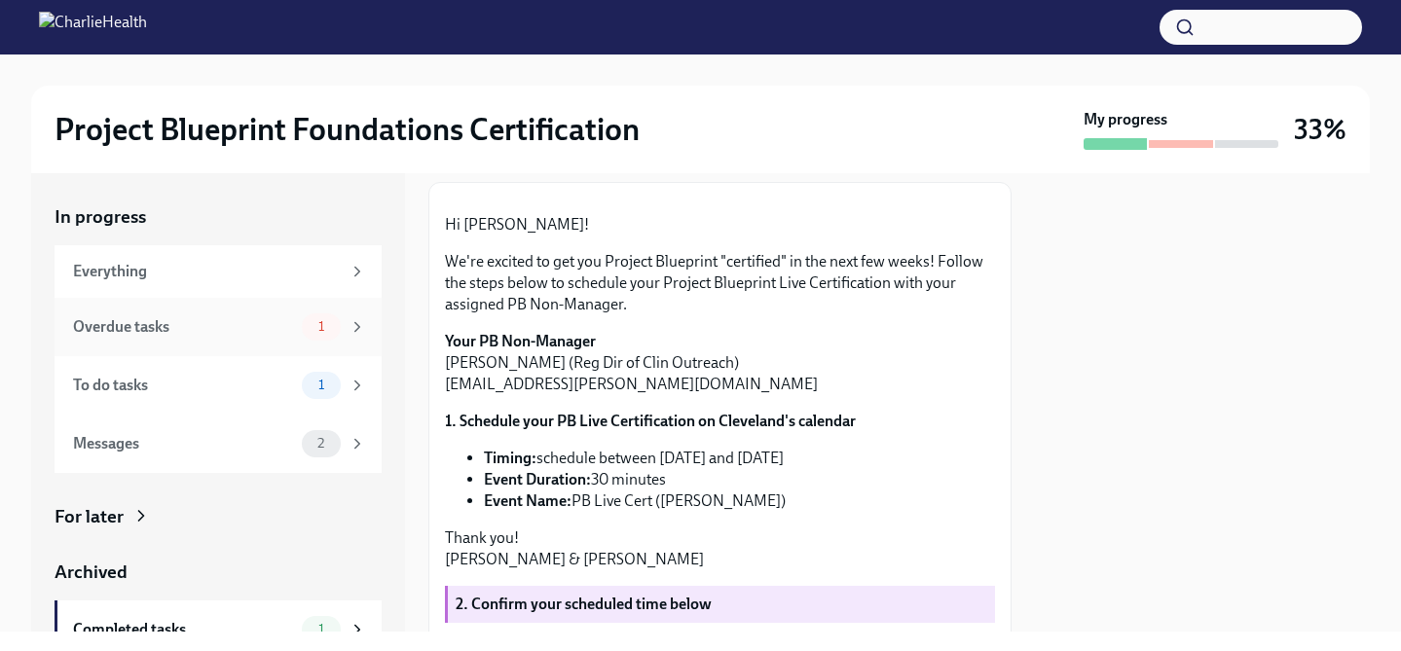
click at [213, 321] on div "Overdue tasks" at bounding box center [183, 326] width 221 height 21
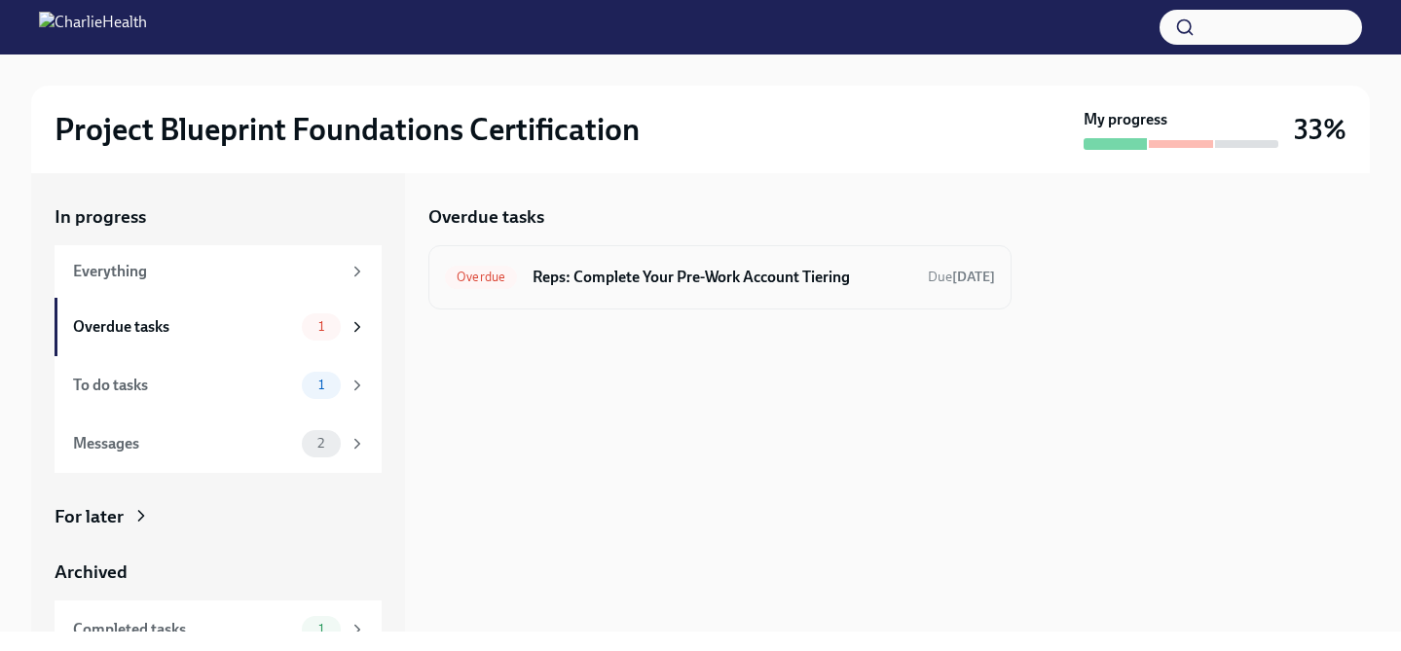
click at [743, 260] on div "Overdue Reps: Complete Your Pre-Work Account Tiering Due [DATE]" at bounding box center [719, 277] width 583 height 64
click at [743, 287] on div "Overdue Reps: Complete Your Pre-Work Account Tiering Due [DATE]" at bounding box center [720, 277] width 550 height 31
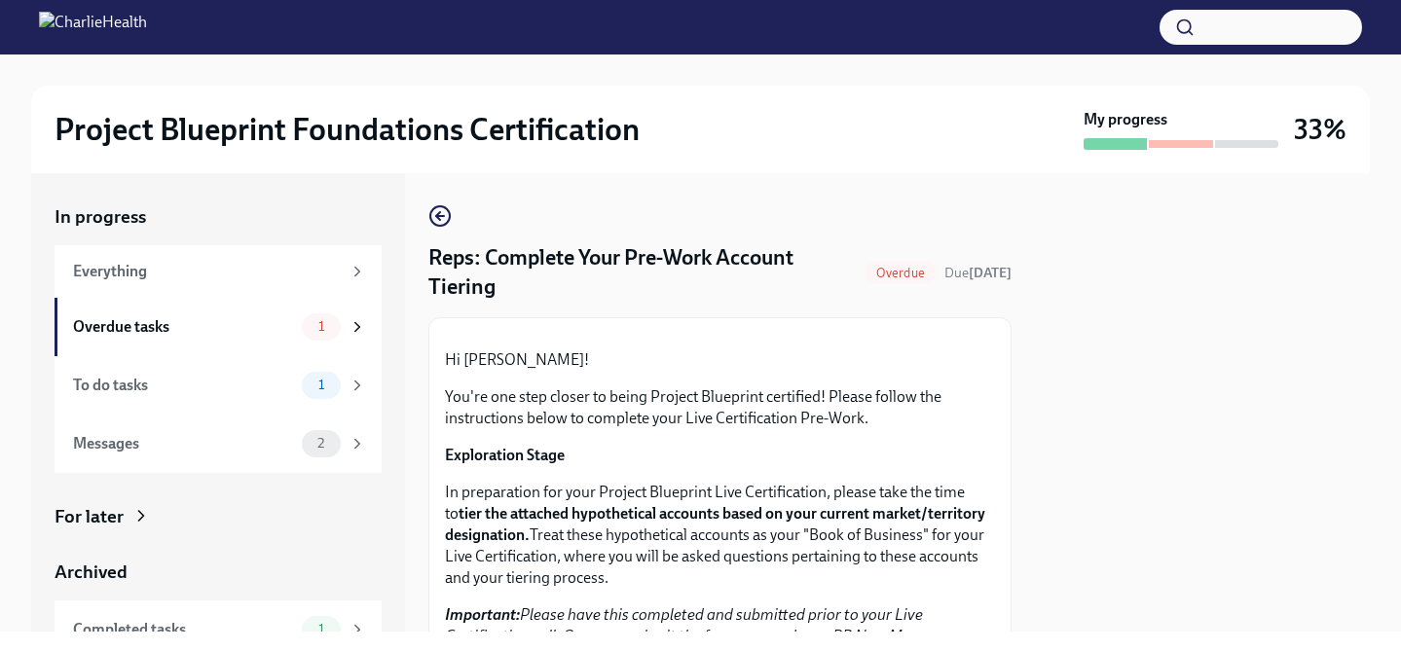
scroll to position [644, 0]
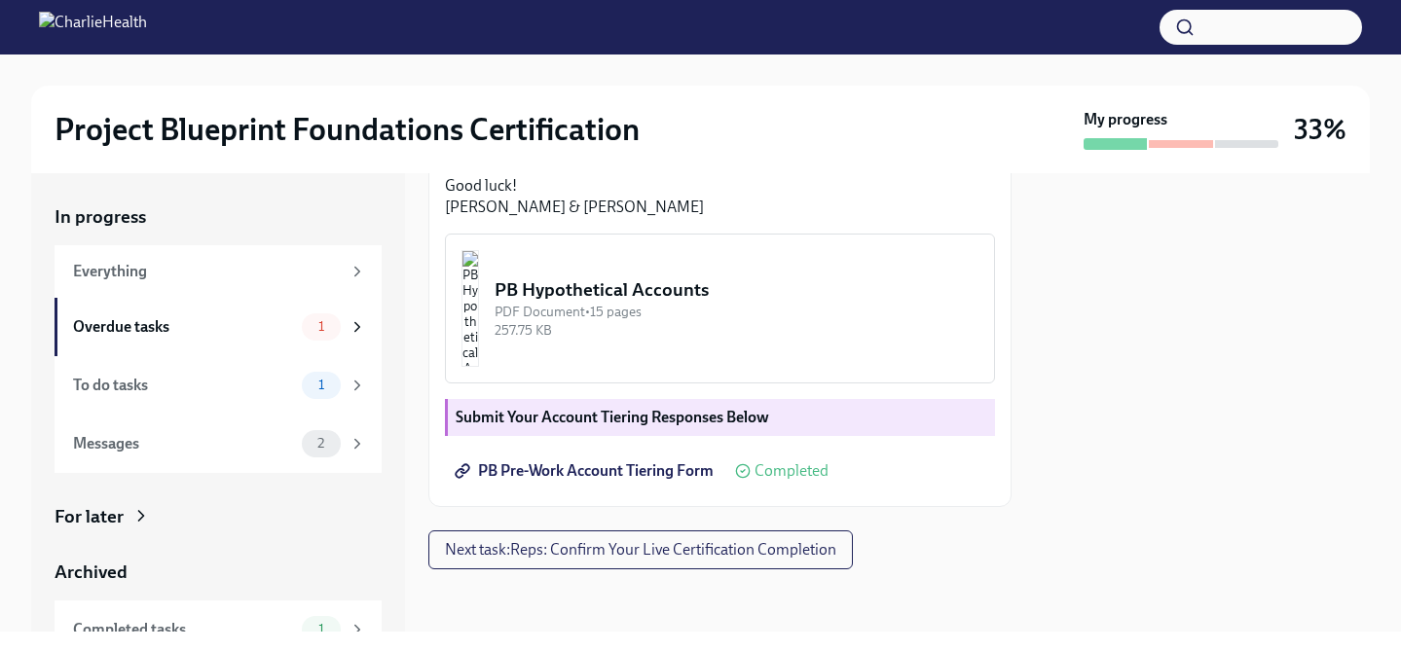
click at [539, 473] on span "PB Pre-Work Account Tiering Form" at bounding box center [586, 471] width 255 height 19
click at [784, 474] on span "Completed" at bounding box center [792, 472] width 74 height 16
click at [647, 420] on strong "Submit Your Account Tiering Responses Below" at bounding box center [613, 417] width 314 height 19
click at [814, 478] on span "Completed" at bounding box center [792, 472] width 74 height 16
click at [796, 465] on span "Completed" at bounding box center [792, 472] width 74 height 16
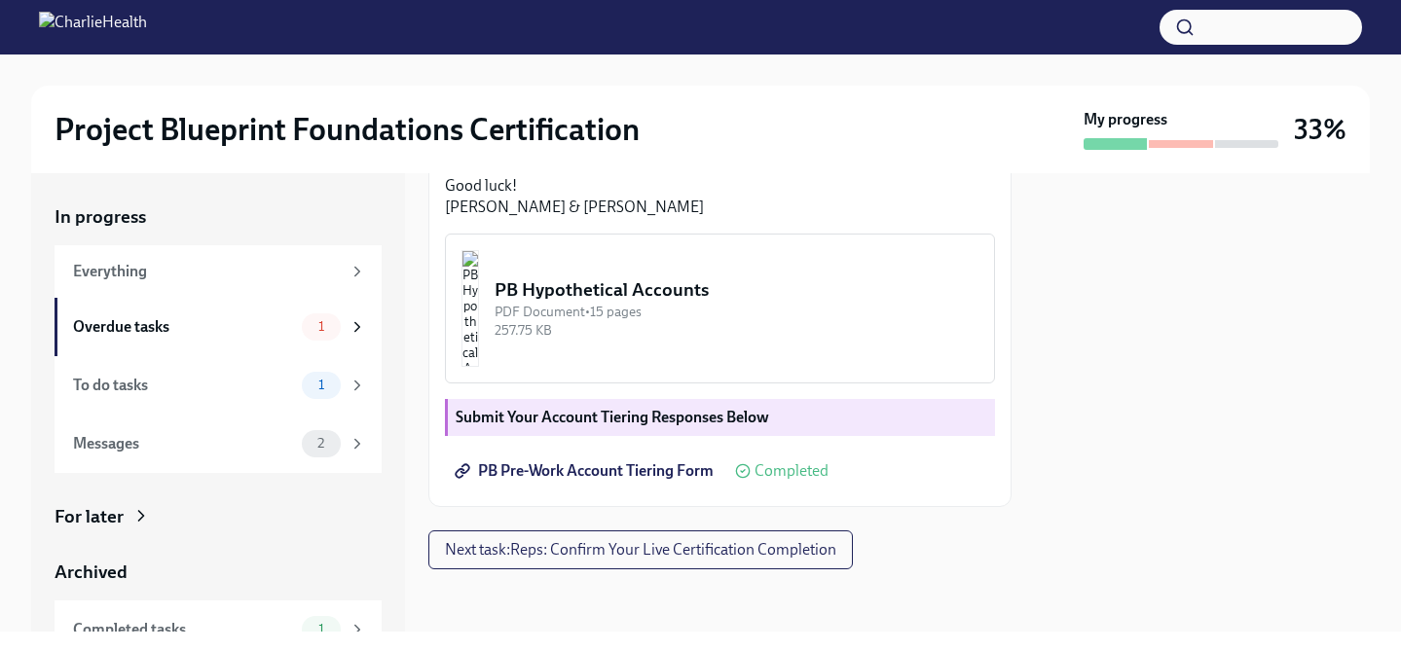
click at [821, 457] on div "PB Pre-Work Account Tiering Form Completed" at bounding box center [637, 471] width 384 height 39
click at [648, 420] on strong "Submit Your Account Tiering Responses Below" at bounding box center [613, 417] width 314 height 19
click at [553, 476] on span "PB Pre-Work Account Tiering Form" at bounding box center [586, 471] width 255 height 19
